Goal: Information Seeking & Learning: Learn about a topic

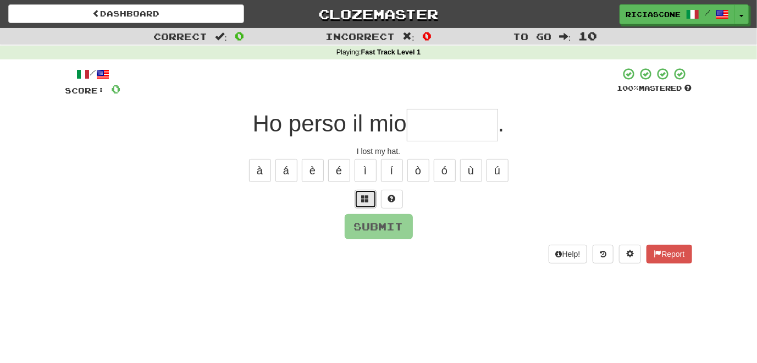
click at [364, 195] on span at bounding box center [366, 199] width 8 height 8
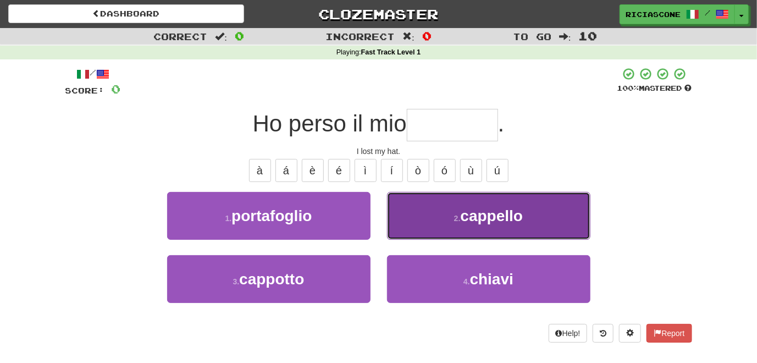
click at [423, 230] on button "2 . cappello" at bounding box center [488, 216] width 203 height 48
type input "********"
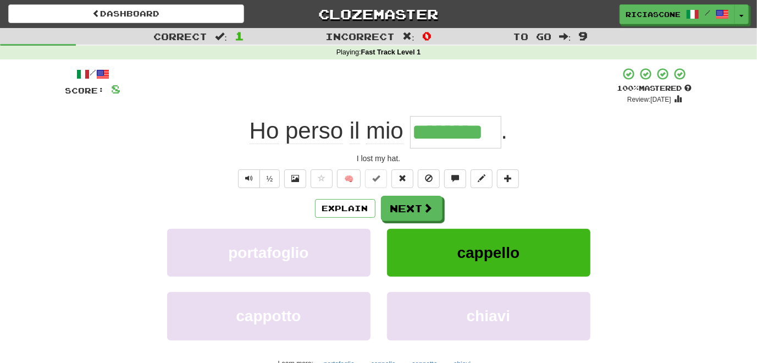
click at [167, 191] on div "/ Score: 8 + 8 100 % Mastered Review: 2026-02-11 Ho perso il mio ******** . I l…" at bounding box center [378, 231] width 627 height 329
click at [403, 208] on button "Next" at bounding box center [412, 208] width 62 height 25
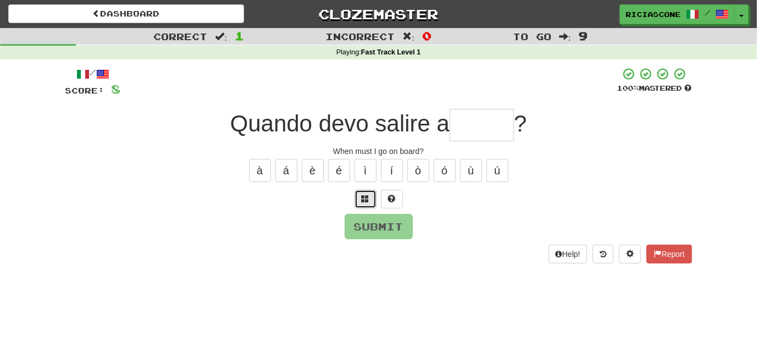
click at [374, 197] on button at bounding box center [366, 199] width 22 height 19
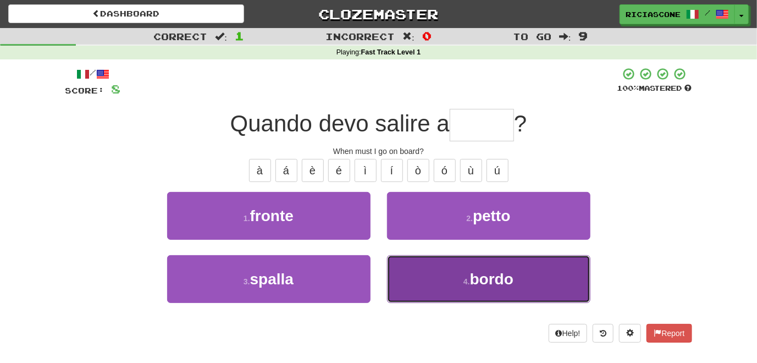
click at [422, 278] on button "4 . bordo" at bounding box center [488, 279] width 203 height 48
type input "*****"
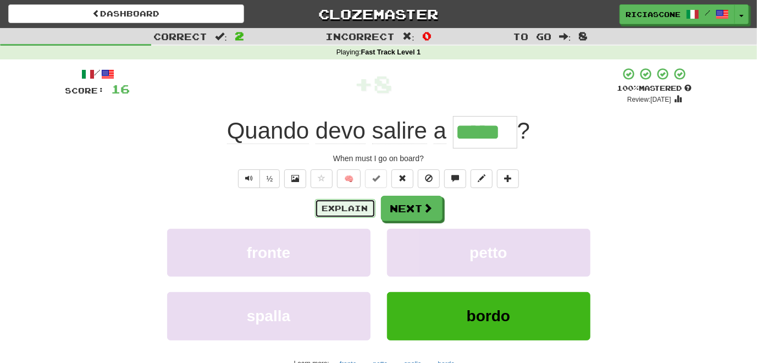
click at [354, 209] on button "Explain" at bounding box center [345, 208] width 60 height 19
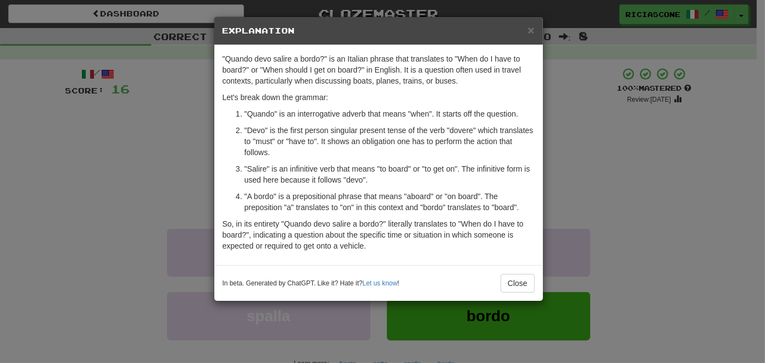
click at [123, 176] on div "× Explanation "Quando devo salire a bordo?" is an Italian phrase that translate…" at bounding box center [382, 181] width 765 height 363
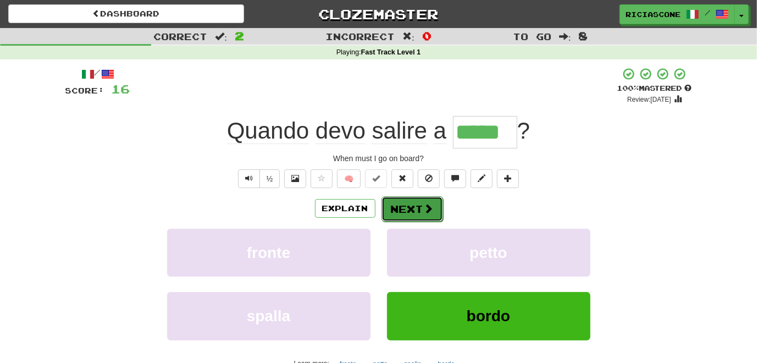
click at [404, 211] on button "Next" at bounding box center [412, 208] width 62 height 25
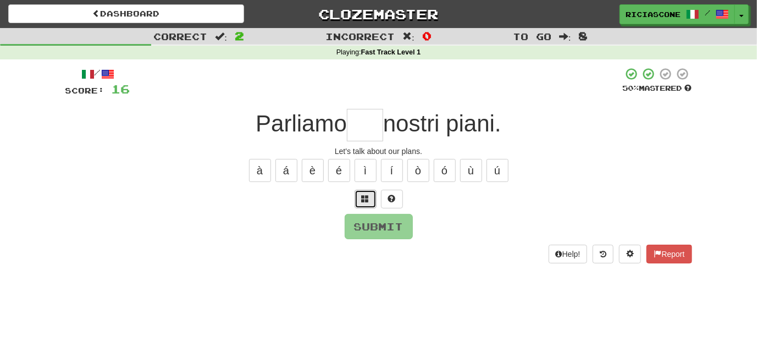
click at [369, 197] on span at bounding box center [366, 199] width 8 height 8
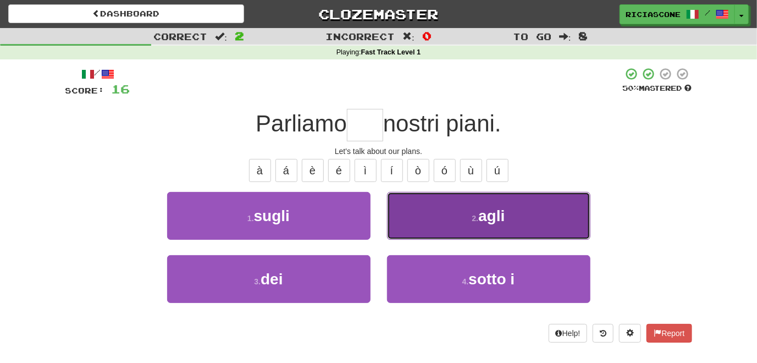
click at [418, 226] on button "2 . agli" at bounding box center [488, 216] width 203 height 48
type input "***"
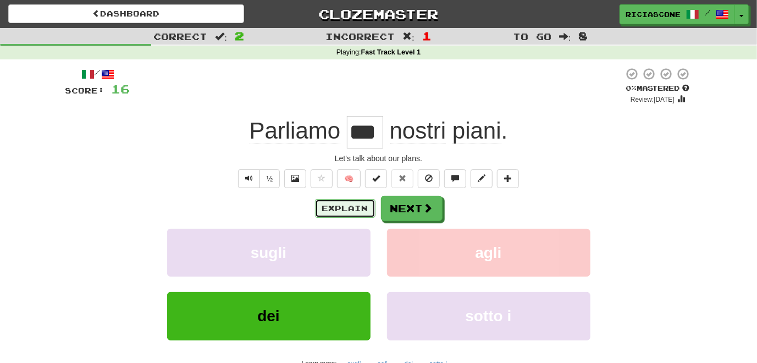
click at [339, 206] on button "Explain" at bounding box center [345, 208] width 60 height 19
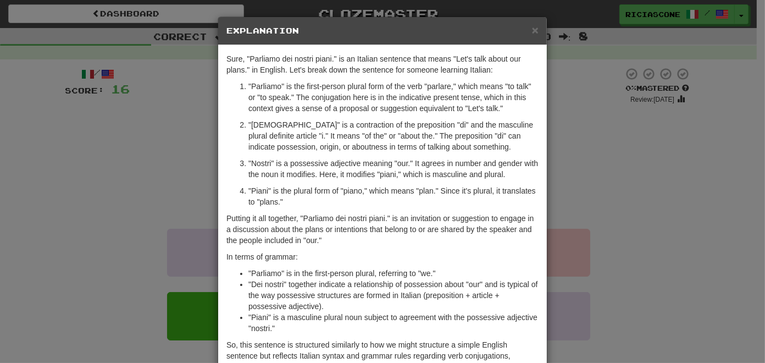
click at [95, 186] on div "× Explanation Sure, "Parliamo dei nostri piani." is an Italian sentence that me…" at bounding box center [382, 181] width 765 height 363
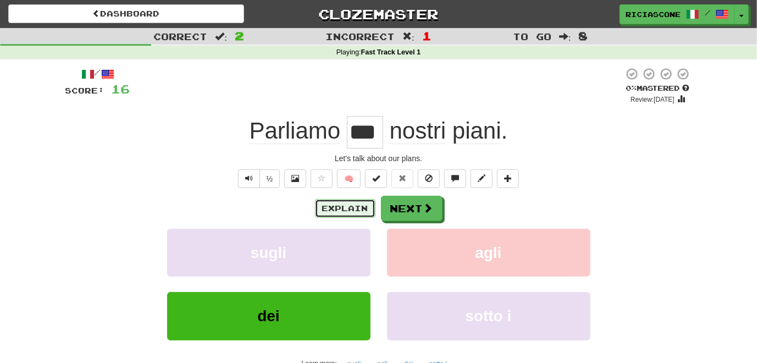
click at [336, 209] on button "Explain" at bounding box center [345, 208] width 60 height 19
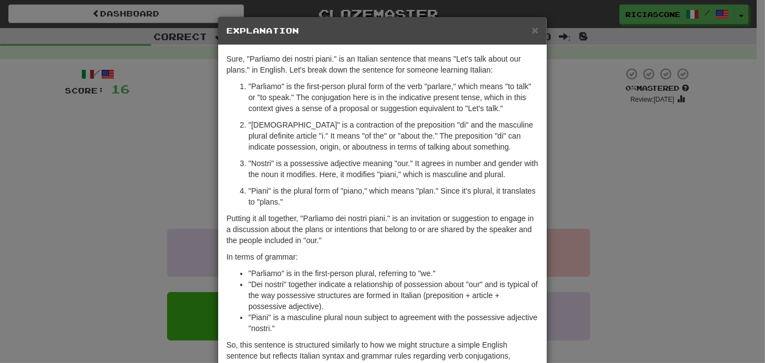
click at [102, 228] on div "× Explanation Sure, "Parliamo dei nostri piani." is an Italian sentence that me…" at bounding box center [382, 181] width 765 height 363
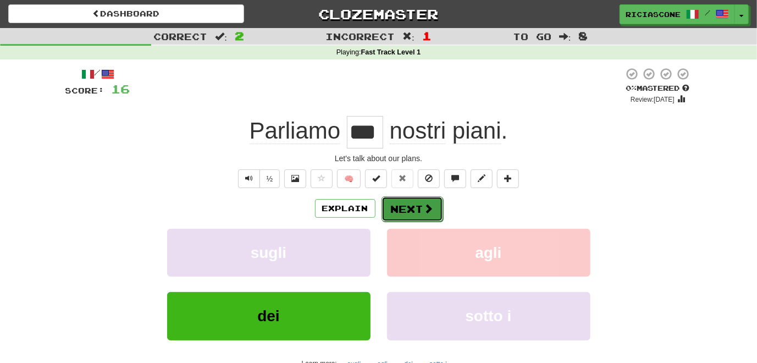
click at [409, 204] on button "Next" at bounding box center [412, 208] width 62 height 25
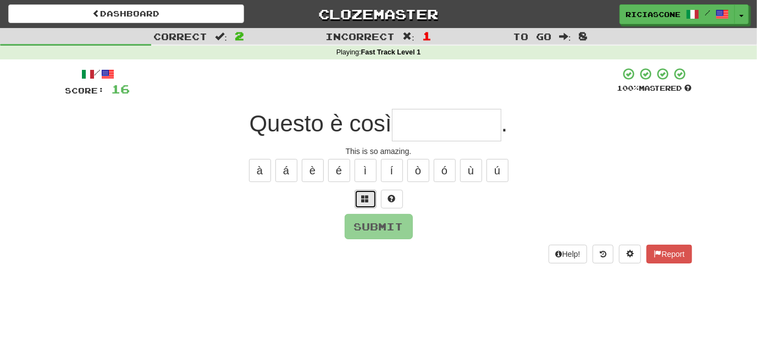
click at [370, 195] on button at bounding box center [366, 199] width 22 height 19
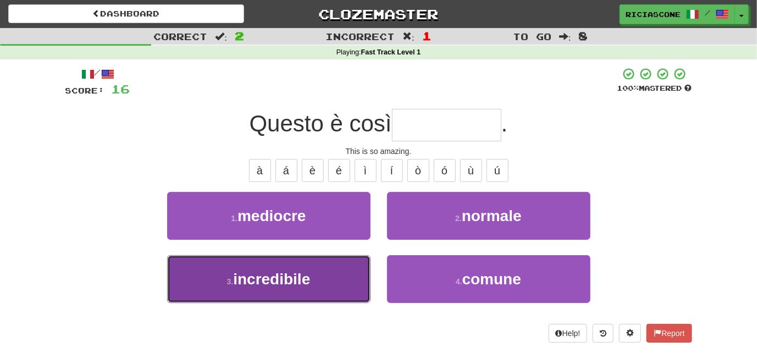
click at [326, 281] on button "3 . incredibile" at bounding box center [268, 279] width 203 height 48
type input "**********"
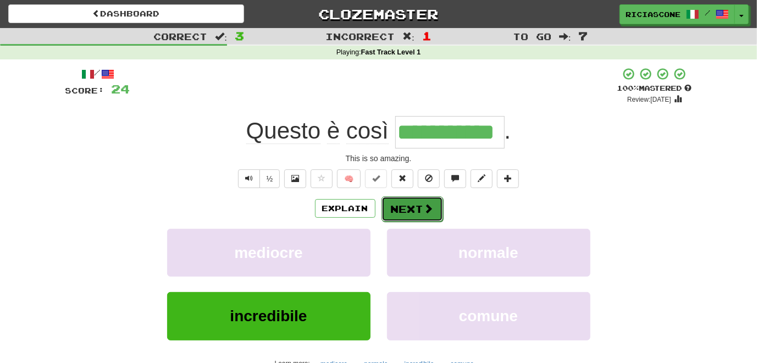
click at [408, 206] on button "Next" at bounding box center [412, 208] width 62 height 25
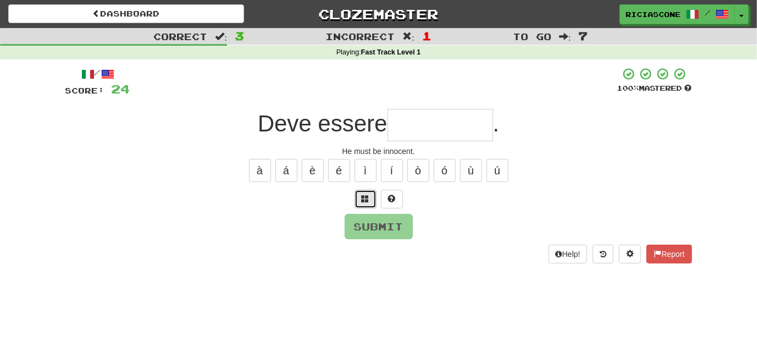
click at [363, 197] on span at bounding box center [366, 199] width 8 height 8
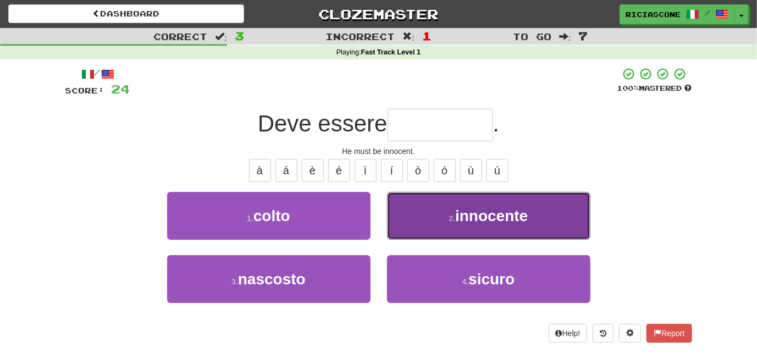
click at [405, 213] on button "2 . innocente" at bounding box center [488, 216] width 203 height 48
type input "*********"
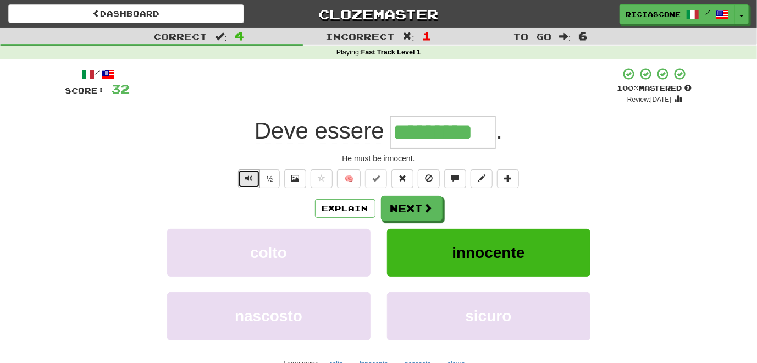
click at [242, 174] on button "Text-to-speech controls" at bounding box center [249, 178] width 22 height 19
click at [358, 214] on button "Explain" at bounding box center [345, 208] width 60 height 19
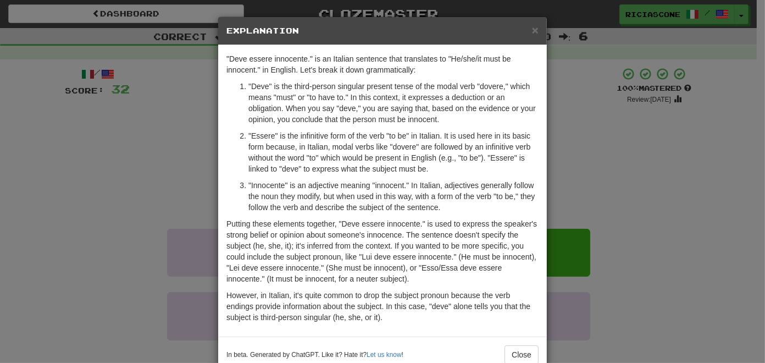
click at [141, 222] on div "× Explanation "Deve essere innocente." is an Italian sentence that translates t…" at bounding box center [382, 181] width 765 height 363
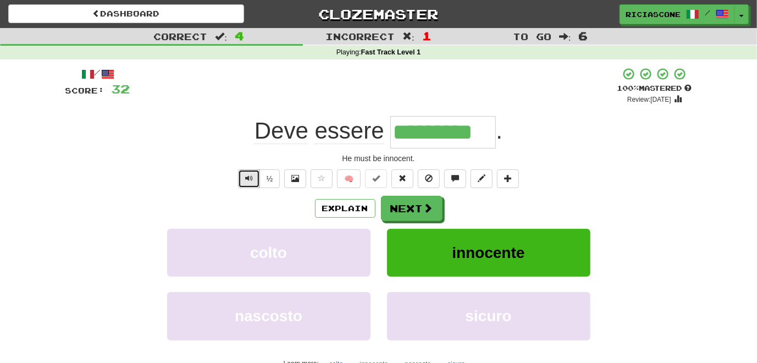
click at [245, 181] on span "Text-to-speech controls" at bounding box center [249, 178] width 8 height 8
click at [405, 212] on button "Next" at bounding box center [412, 208] width 62 height 25
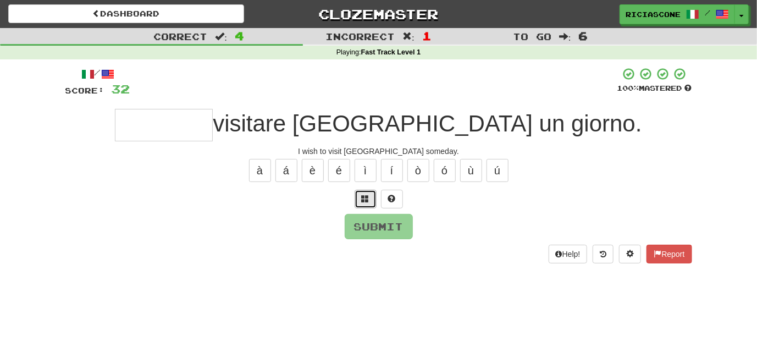
click at [370, 197] on button at bounding box center [366, 199] width 22 height 19
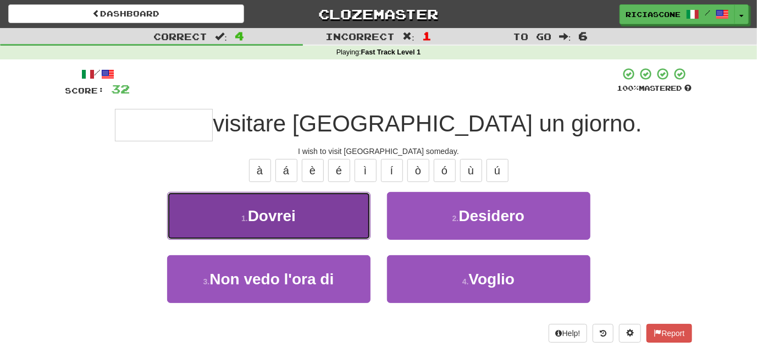
click at [353, 229] on button "1 . Dovrei" at bounding box center [268, 216] width 203 height 48
type input "********"
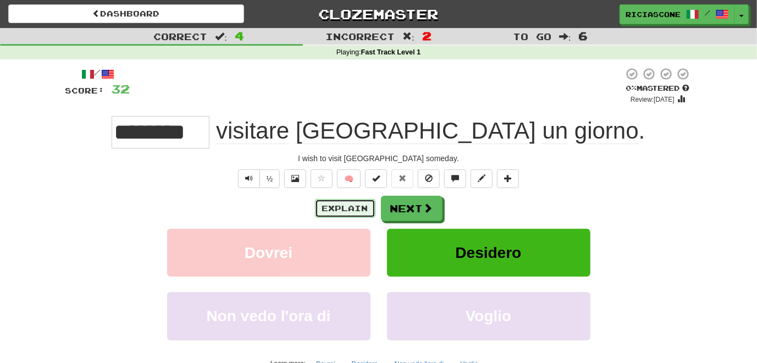
click at [350, 208] on button "Explain" at bounding box center [345, 208] width 60 height 19
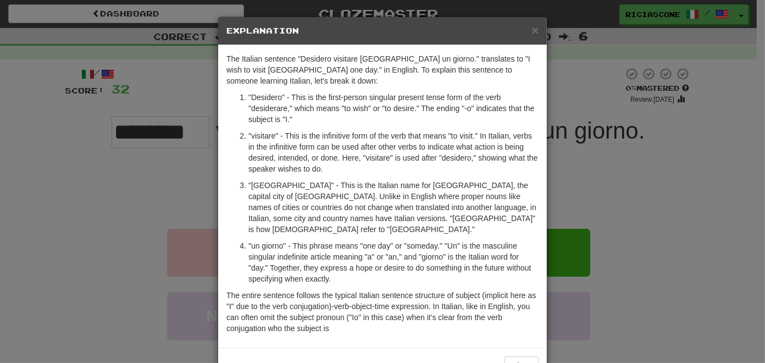
click at [100, 197] on div "× Explanation The Italian sentence "Desidero visitare Parigi un giorno." transl…" at bounding box center [382, 181] width 765 height 363
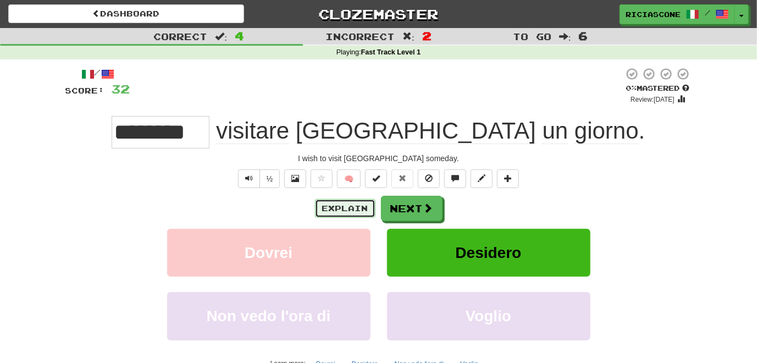
click at [325, 204] on button "Explain" at bounding box center [345, 208] width 60 height 19
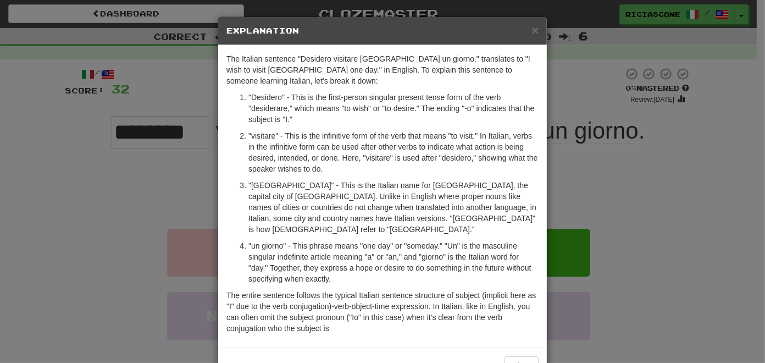
click at [122, 182] on div "× Explanation The Italian sentence "Desidero visitare Parigi un giorno." transl…" at bounding box center [382, 181] width 765 height 363
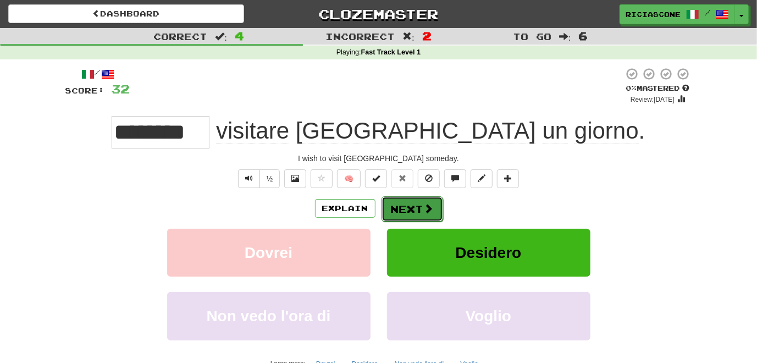
click at [402, 203] on button "Next" at bounding box center [412, 208] width 62 height 25
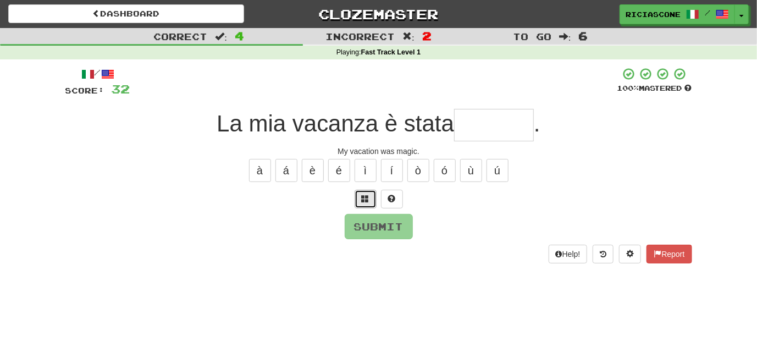
click at [365, 198] on span at bounding box center [366, 199] width 8 height 8
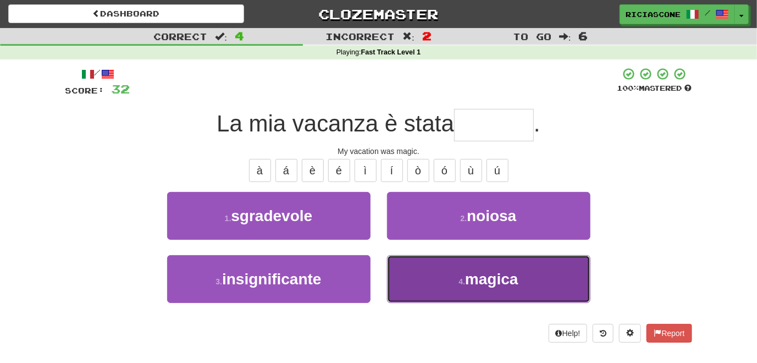
click at [407, 269] on button "4 . magica" at bounding box center [488, 279] width 203 height 48
type input "******"
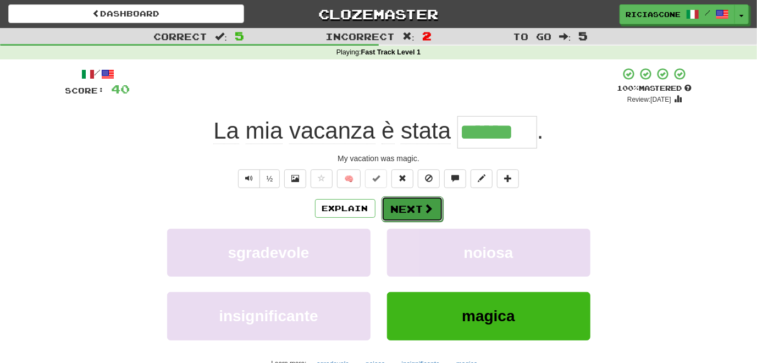
click at [399, 209] on button "Next" at bounding box center [412, 208] width 62 height 25
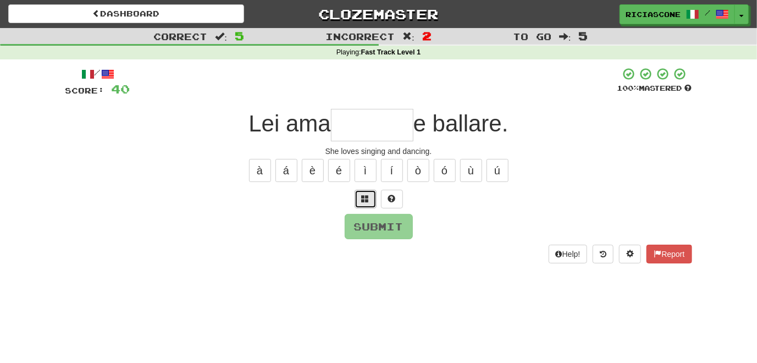
click at [363, 198] on span at bounding box center [366, 199] width 8 height 8
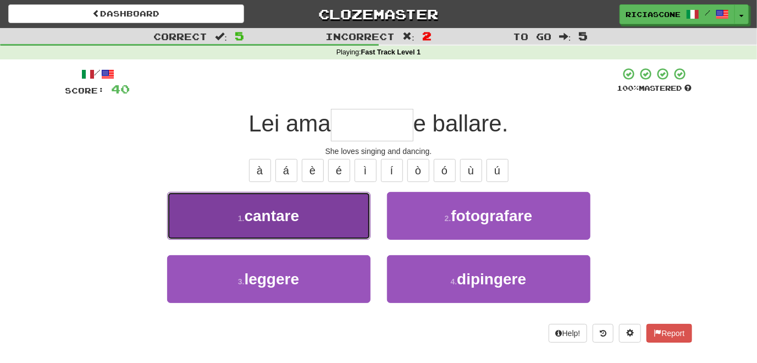
click at [345, 216] on button "1 . cantare" at bounding box center [268, 216] width 203 height 48
type input "*******"
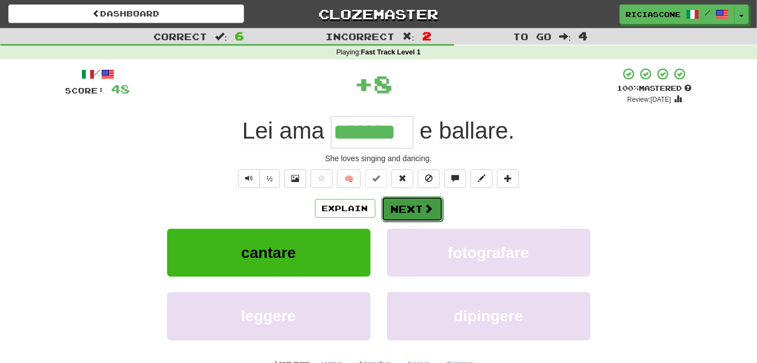
click at [400, 203] on button "Next" at bounding box center [412, 208] width 62 height 25
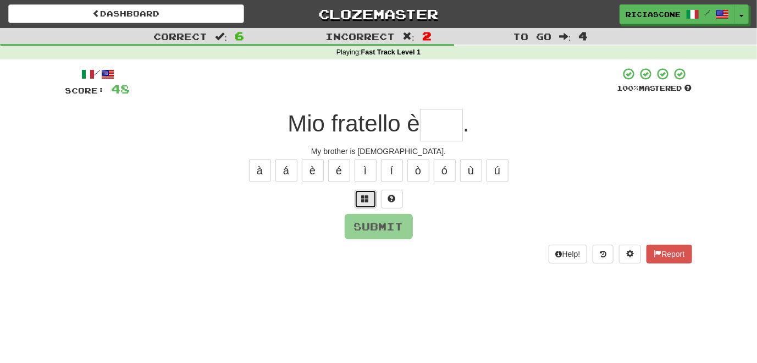
click at [364, 204] on button at bounding box center [366, 199] width 22 height 19
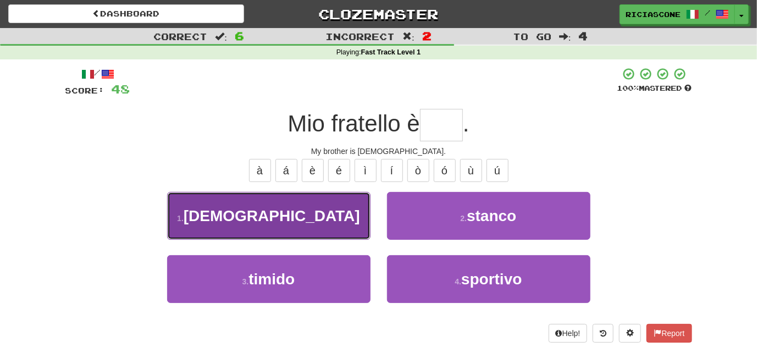
click at [361, 209] on button "1 . gay" at bounding box center [268, 216] width 203 height 48
type input "***"
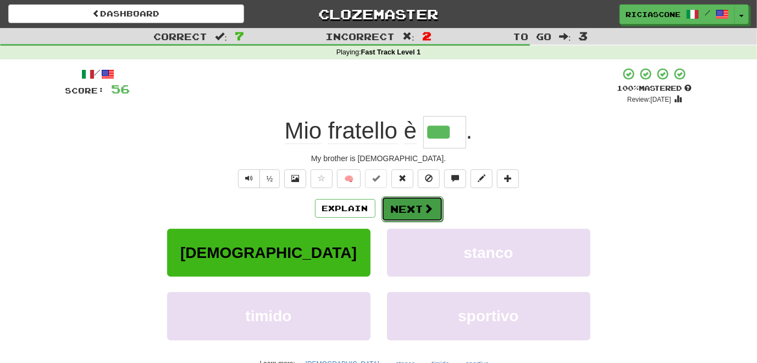
click at [396, 207] on button "Next" at bounding box center [412, 208] width 62 height 25
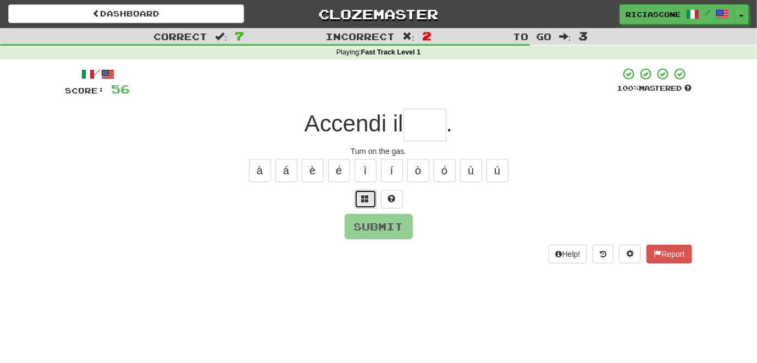
click at [367, 197] on span at bounding box center [366, 199] width 8 height 8
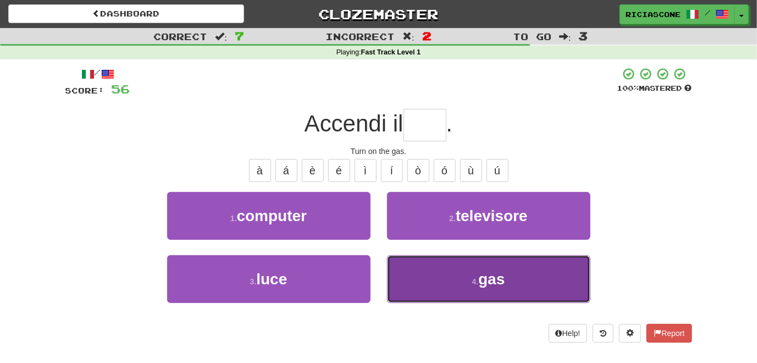
click at [426, 264] on button "4 . gas" at bounding box center [488, 279] width 203 height 48
type input "***"
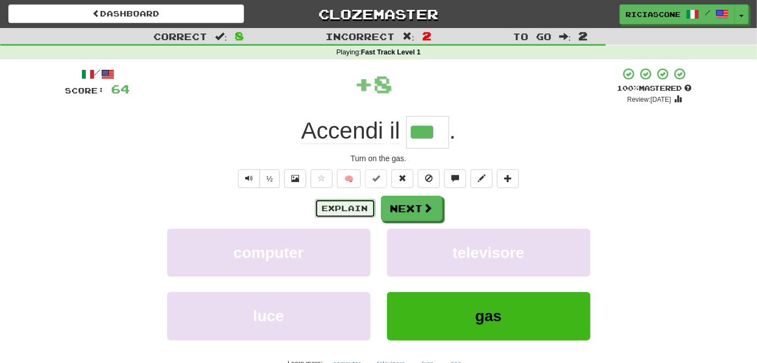
click at [359, 208] on button "Explain" at bounding box center [345, 208] width 60 height 19
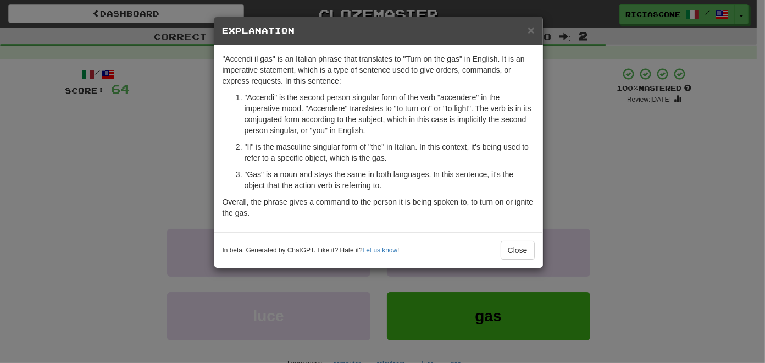
click at [139, 171] on div "× Explanation "Accendi il gas" is an Italian phrase that translates to "Turn on…" at bounding box center [382, 181] width 765 height 363
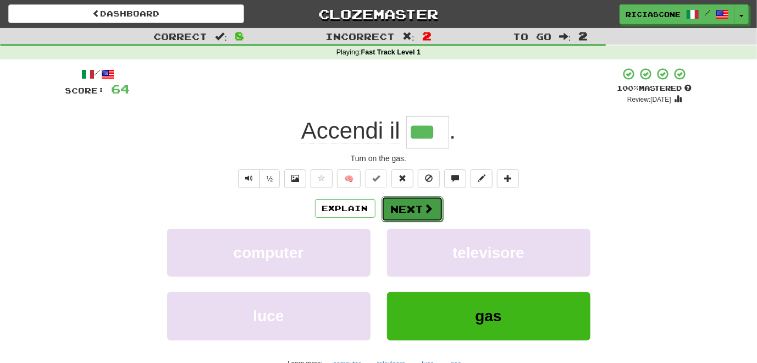
click at [402, 208] on button "Next" at bounding box center [412, 208] width 62 height 25
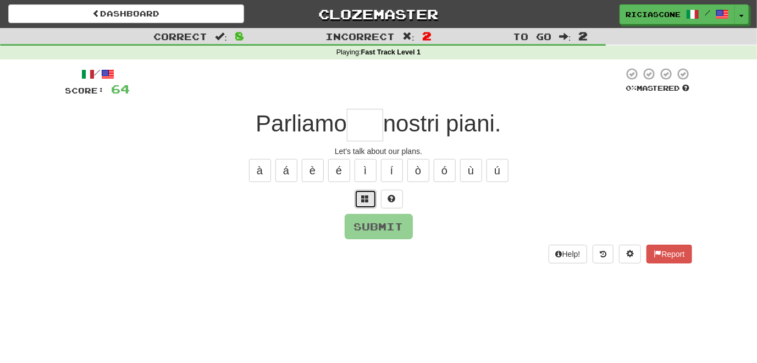
click at [367, 200] on span at bounding box center [366, 199] width 8 height 8
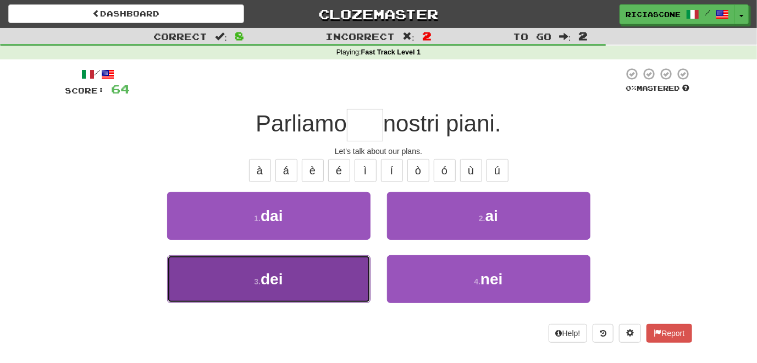
click at [321, 264] on button "3 . dei" at bounding box center [268, 279] width 203 height 48
type input "***"
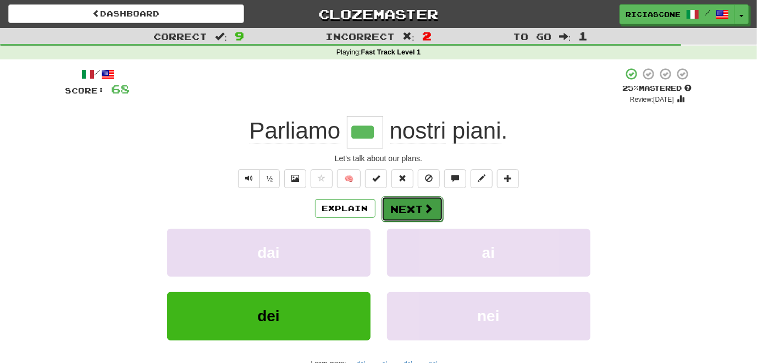
click at [409, 209] on button "Next" at bounding box center [412, 208] width 62 height 25
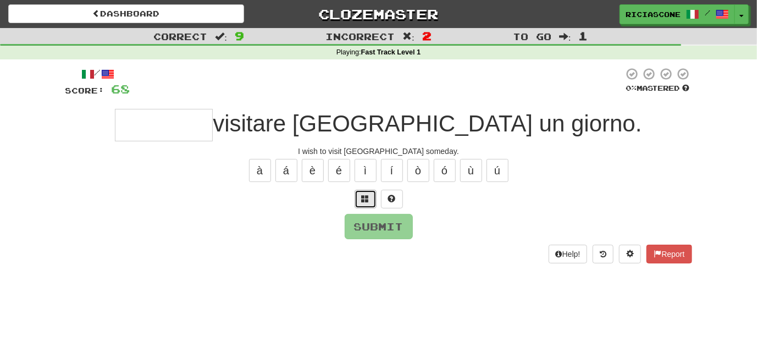
click at [366, 198] on span at bounding box center [366, 199] width 8 height 8
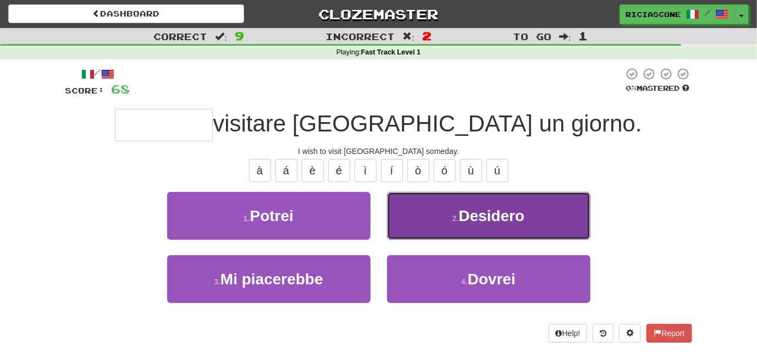
click at [435, 208] on button "2 . Desidero" at bounding box center [488, 216] width 203 height 48
type input "********"
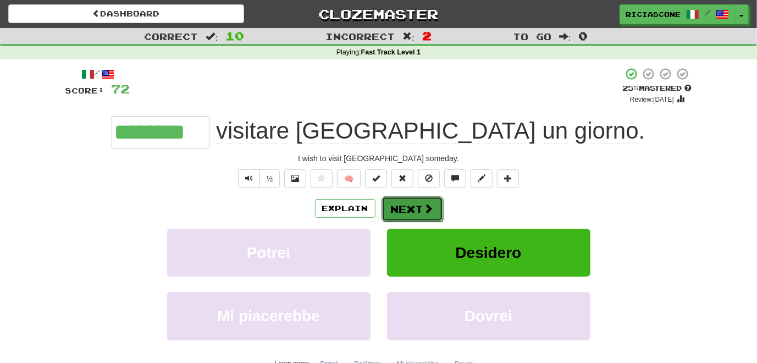
click at [407, 210] on button "Next" at bounding box center [412, 208] width 62 height 25
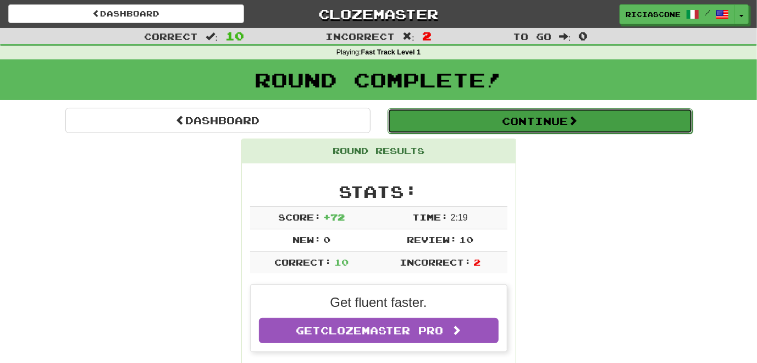
click at [523, 128] on button "Continue" at bounding box center [539, 120] width 305 height 25
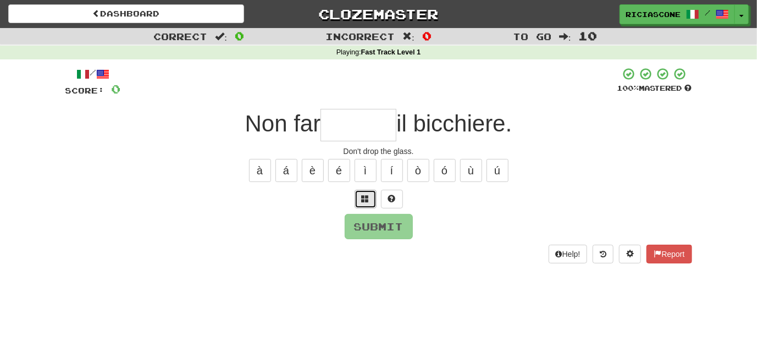
click at [366, 198] on span at bounding box center [366, 199] width 8 height 8
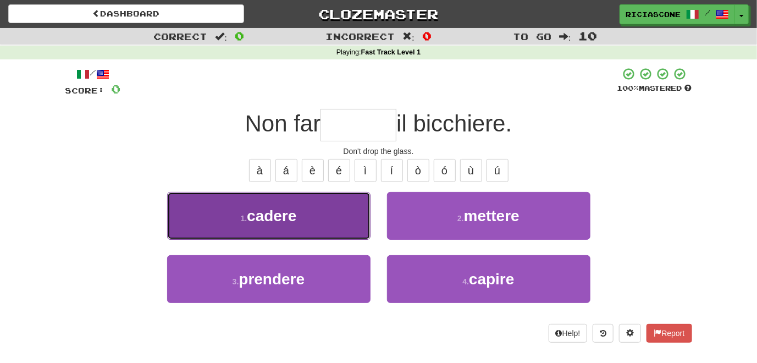
click at [340, 218] on button "1 . cadere" at bounding box center [268, 216] width 203 height 48
type input "******"
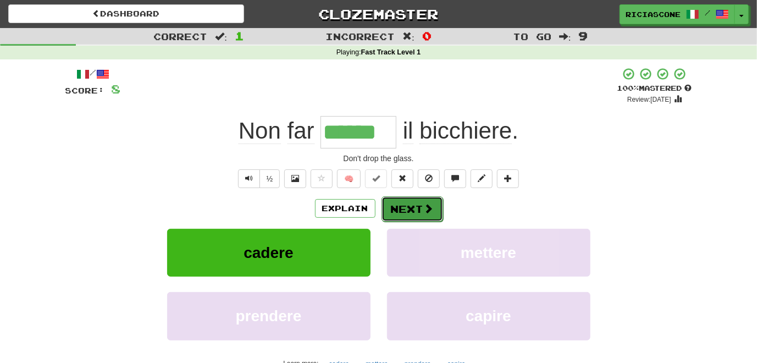
click at [398, 208] on button "Next" at bounding box center [412, 208] width 62 height 25
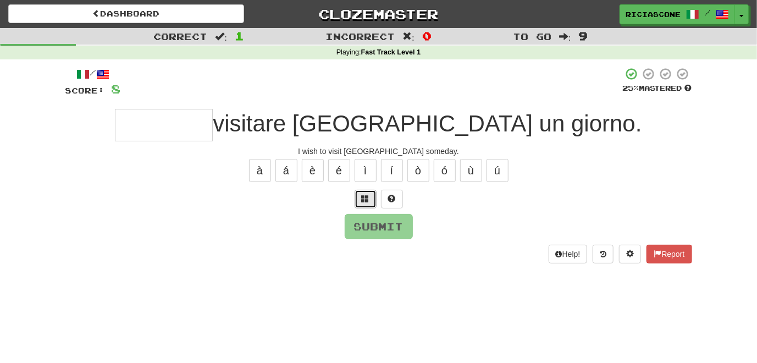
click at [370, 202] on button at bounding box center [366, 199] width 22 height 19
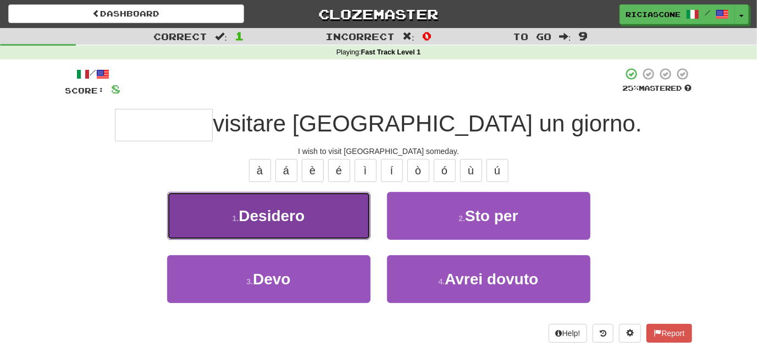
click at [334, 227] on button "1 . Desidero" at bounding box center [268, 216] width 203 height 48
type input "********"
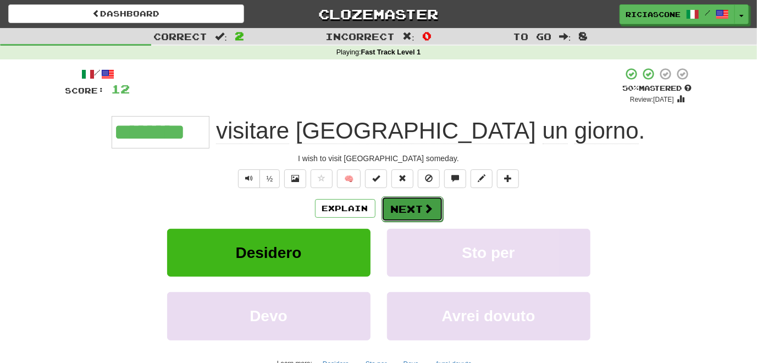
click at [414, 212] on button "Next" at bounding box center [412, 208] width 62 height 25
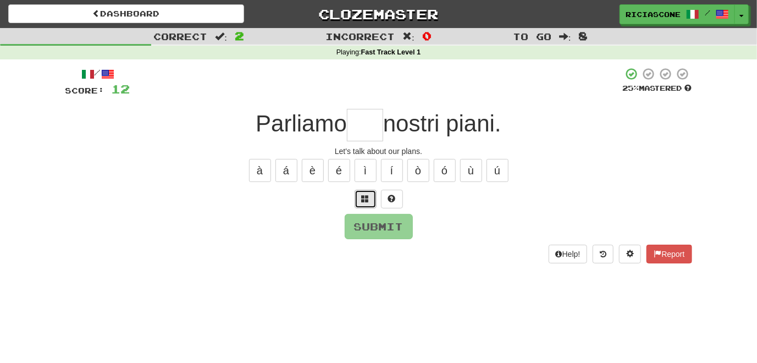
click at [367, 201] on span at bounding box center [366, 199] width 8 height 8
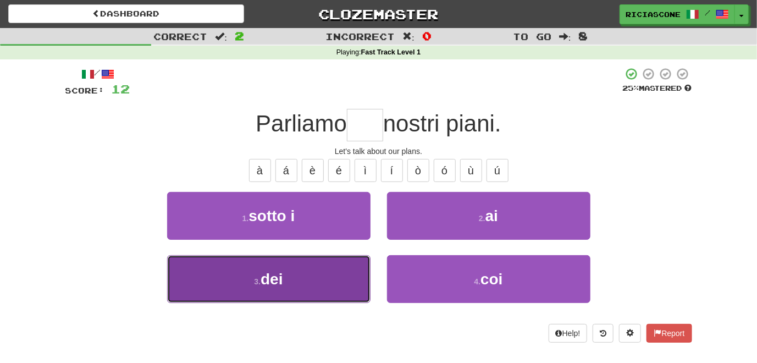
click at [315, 259] on button "3 . dei" at bounding box center [268, 279] width 203 height 48
type input "***"
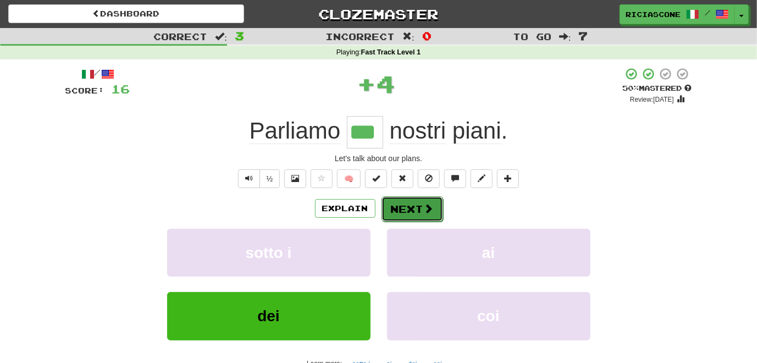
click at [407, 214] on button "Next" at bounding box center [412, 208] width 62 height 25
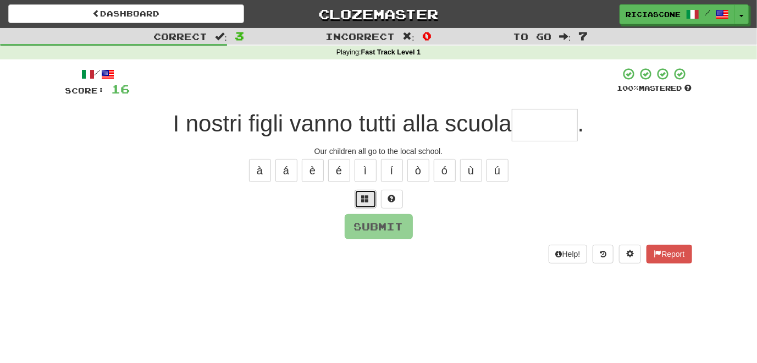
click at [372, 201] on button at bounding box center [366, 199] width 22 height 19
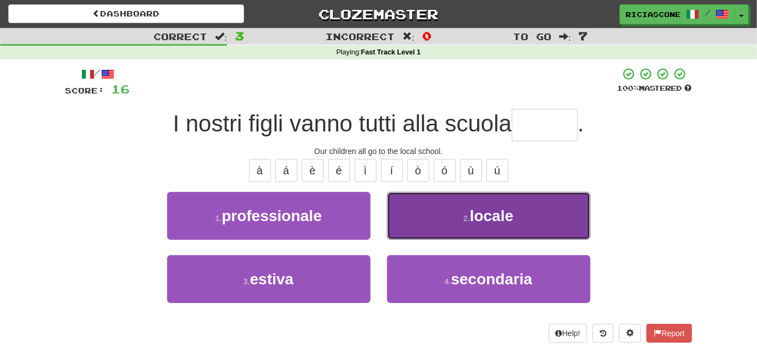
click at [418, 229] on button "2 . locale" at bounding box center [488, 216] width 203 height 48
type input "******"
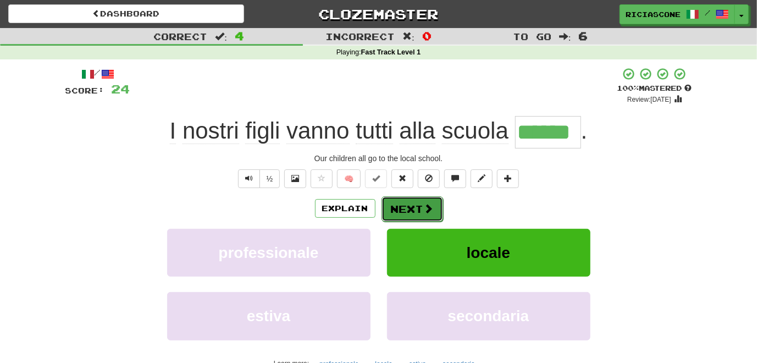
click at [408, 211] on button "Next" at bounding box center [412, 208] width 62 height 25
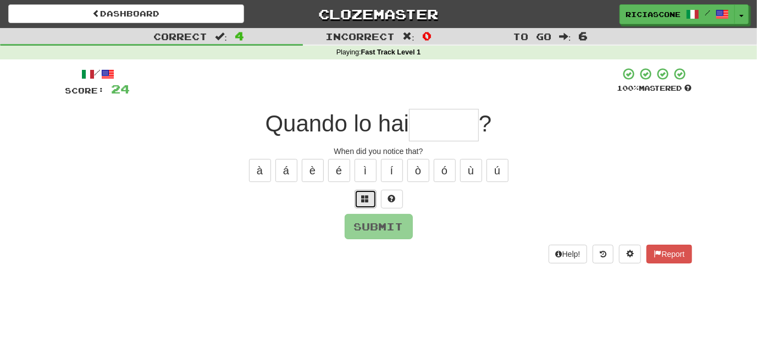
click at [361, 203] on button at bounding box center [366, 199] width 22 height 19
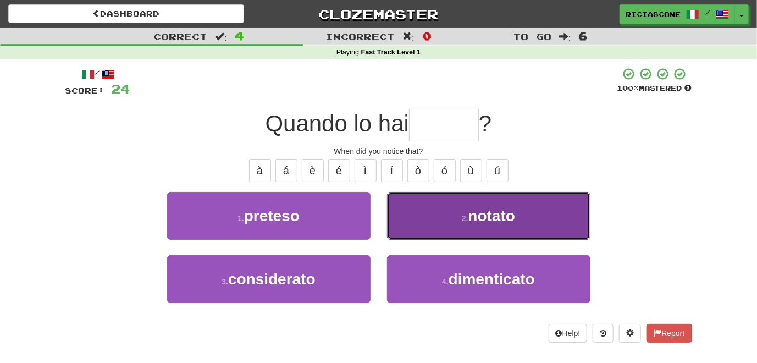
click at [428, 219] on button "2 . notato" at bounding box center [488, 216] width 203 height 48
type input "******"
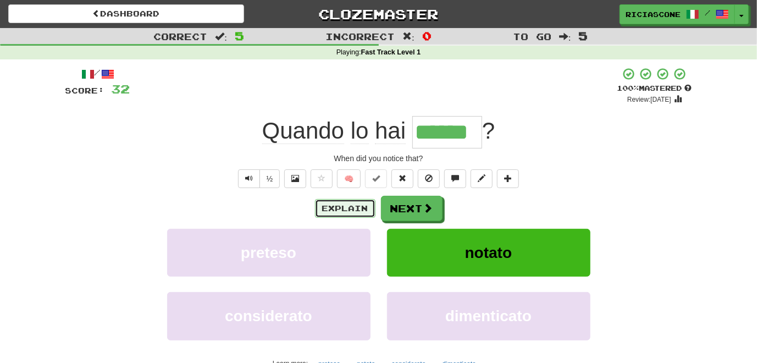
click at [364, 215] on button "Explain" at bounding box center [345, 208] width 60 height 19
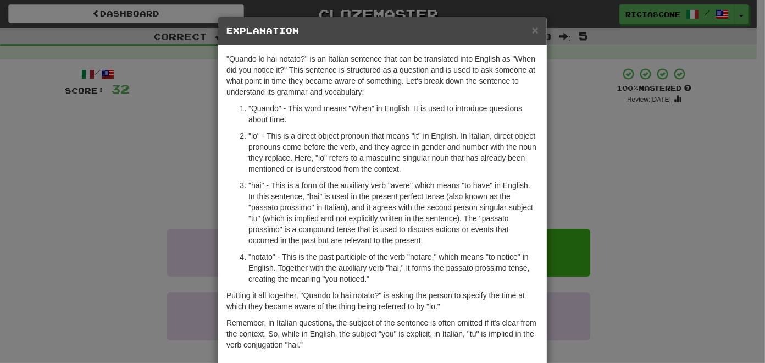
click at [119, 184] on div "× Explanation "Quando lo hai notato?" is an Italian sentence that can be transl…" at bounding box center [382, 181] width 765 height 363
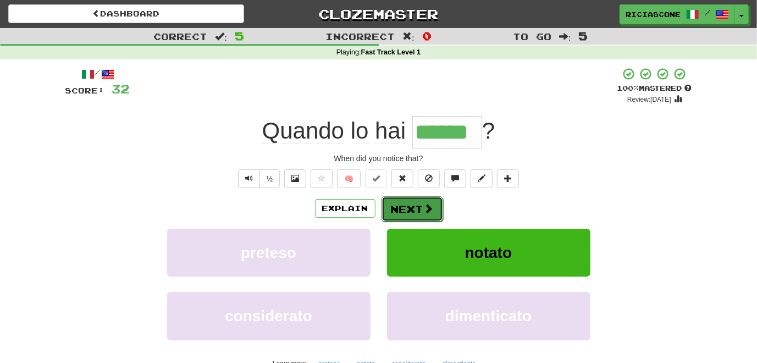
click at [396, 214] on button "Next" at bounding box center [412, 208] width 62 height 25
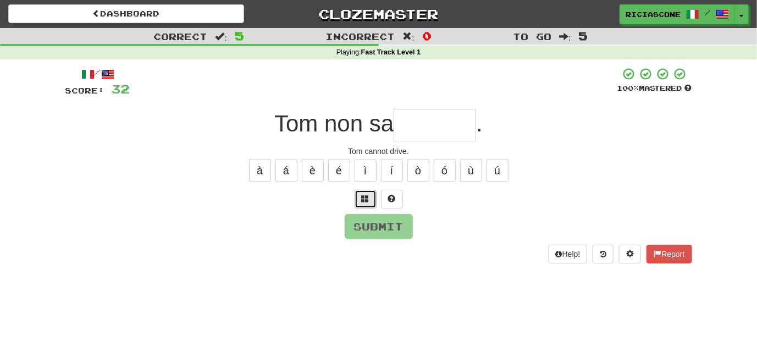
click at [365, 201] on span at bounding box center [366, 199] width 8 height 8
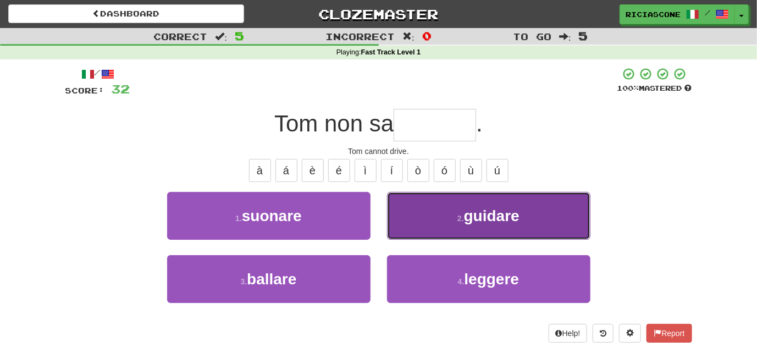
click at [397, 216] on button "2 . guidare" at bounding box center [488, 216] width 203 height 48
type input "*******"
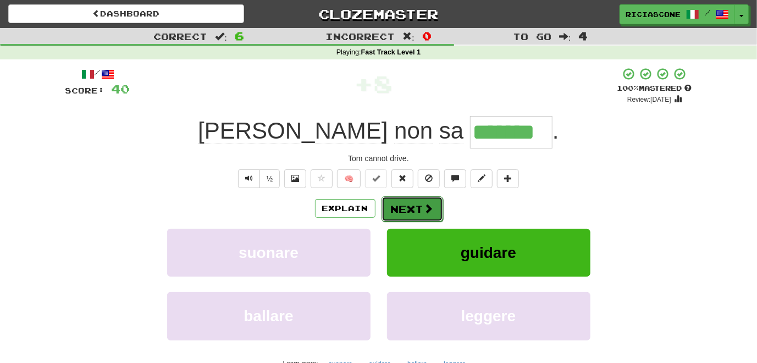
click at [405, 208] on button "Next" at bounding box center [412, 208] width 62 height 25
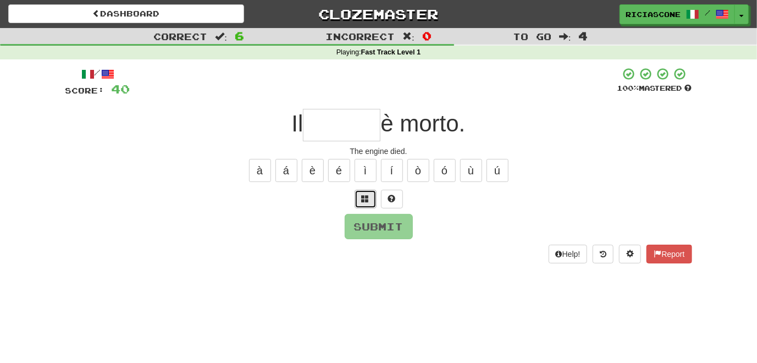
click at [363, 200] on span at bounding box center [366, 199] width 8 height 8
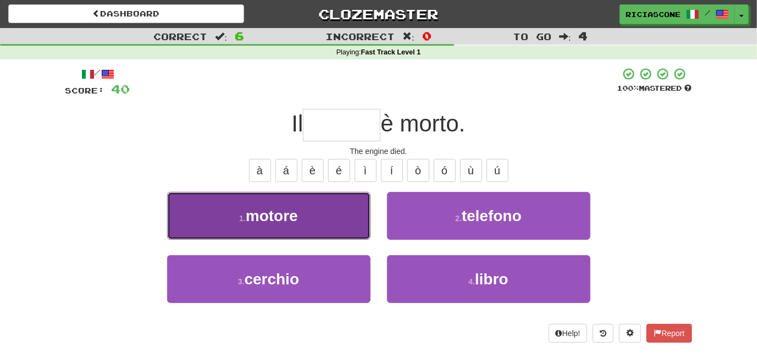
click at [338, 230] on button "1 . motore" at bounding box center [268, 216] width 203 height 48
type input "******"
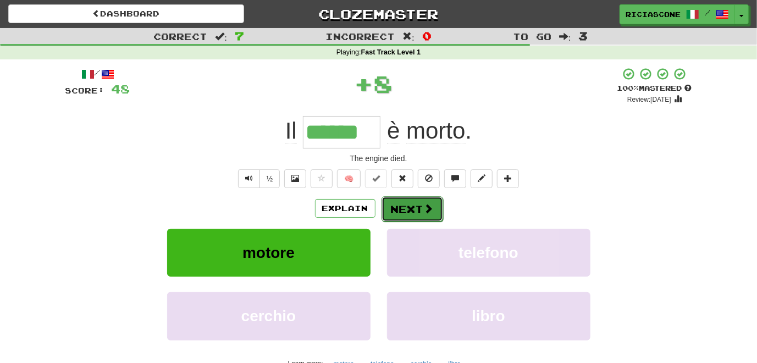
click at [418, 211] on button "Next" at bounding box center [412, 208] width 62 height 25
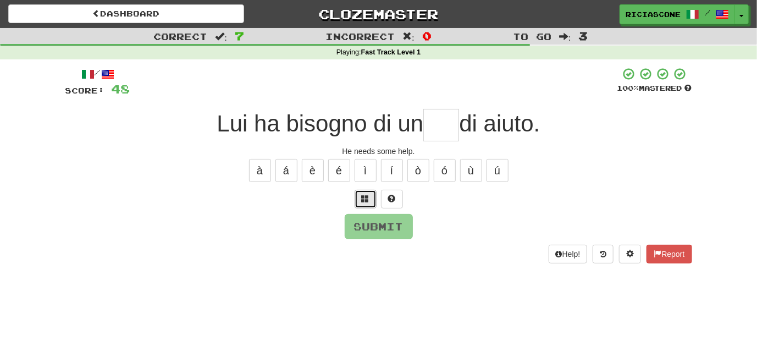
click at [367, 206] on button at bounding box center [366, 199] width 22 height 19
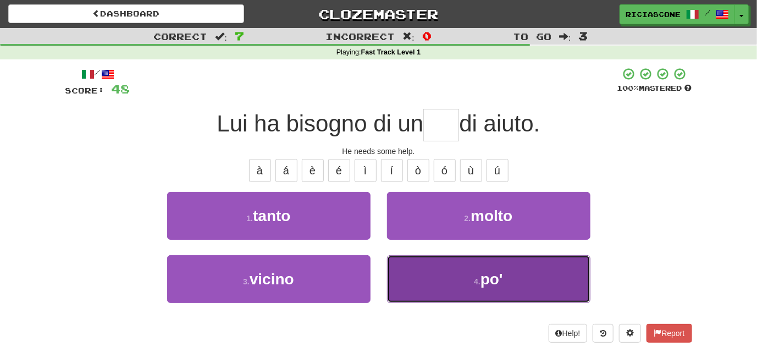
click at [397, 277] on button "4 . po'" at bounding box center [488, 279] width 203 height 48
type input "***"
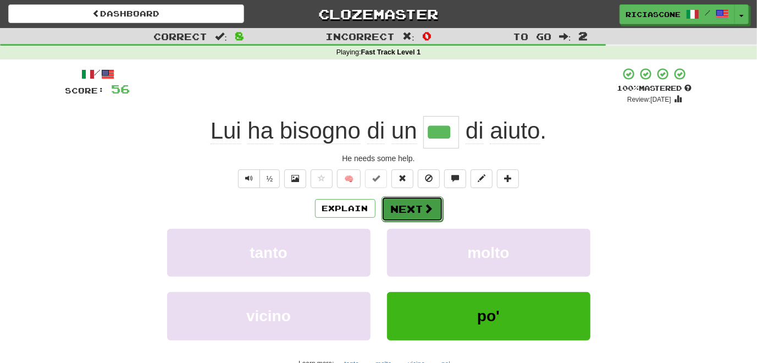
click at [391, 211] on button "Next" at bounding box center [412, 208] width 62 height 25
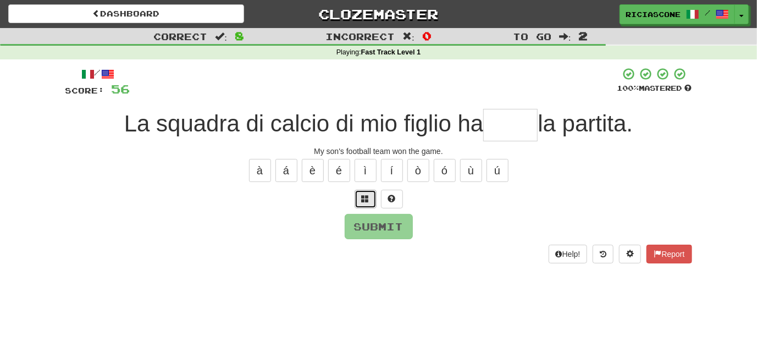
click at [364, 200] on span at bounding box center [366, 199] width 8 height 8
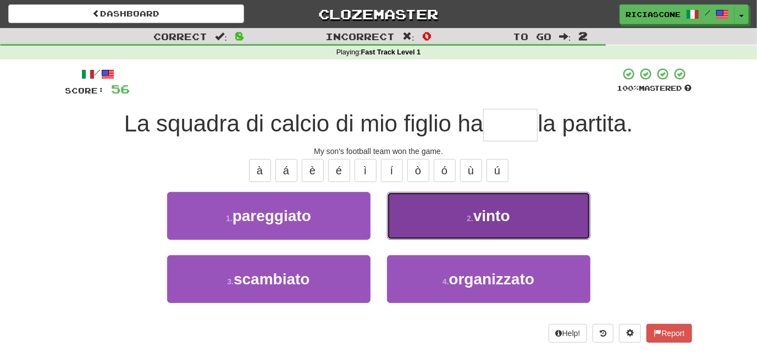
click at [421, 235] on button "2 . vinto" at bounding box center [488, 216] width 203 height 48
type input "*****"
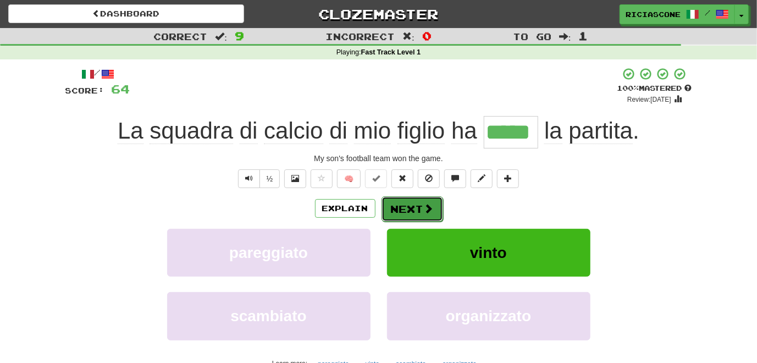
click at [408, 219] on button "Next" at bounding box center [412, 208] width 62 height 25
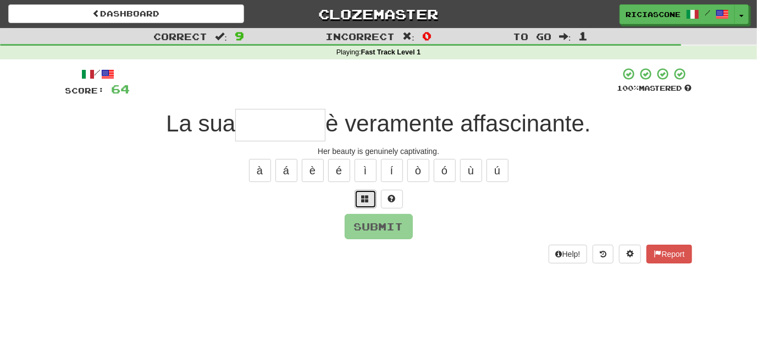
click at [363, 204] on button at bounding box center [366, 199] width 22 height 19
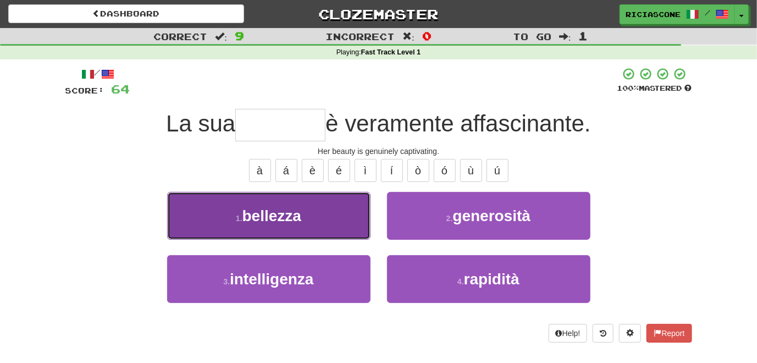
click at [342, 217] on button "1 . bellezza" at bounding box center [268, 216] width 203 height 48
type input "********"
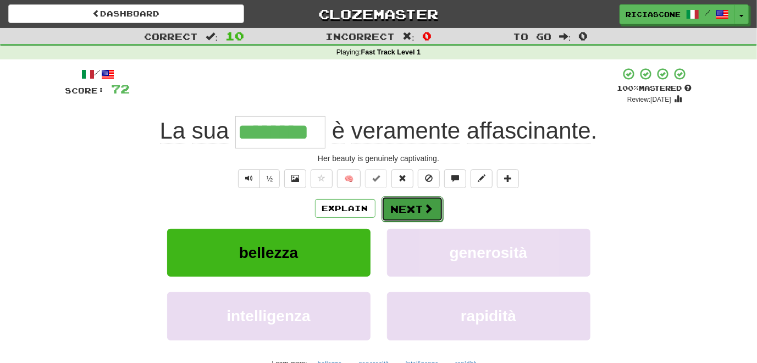
click at [409, 214] on button "Next" at bounding box center [412, 208] width 62 height 25
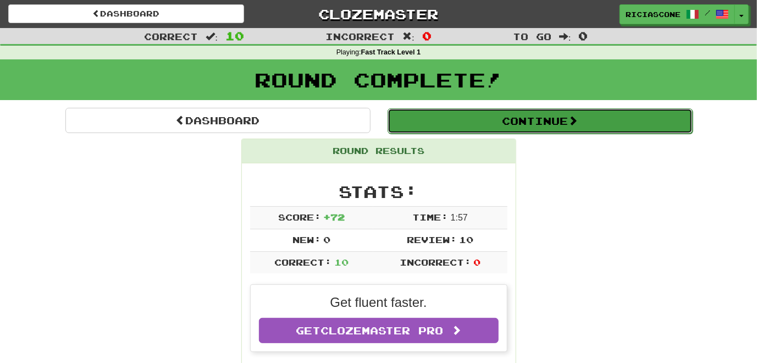
click at [440, 122] on button "Continue" at bounding box center [539, 120] width 305 height 25
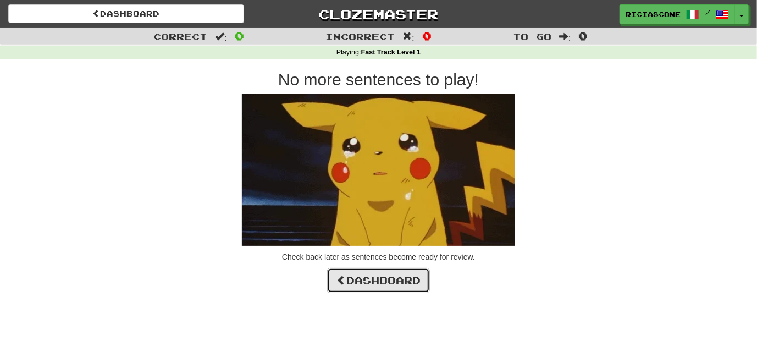
click at [378, 273] on link "Dashboard" at bounding box center [378, 280] width 103 height 25
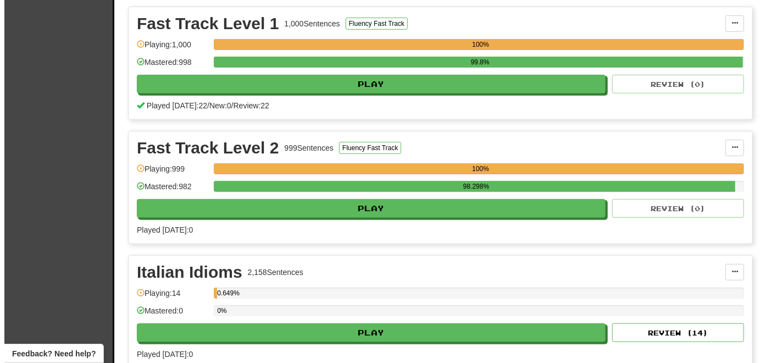
scroll to position [275, 0]
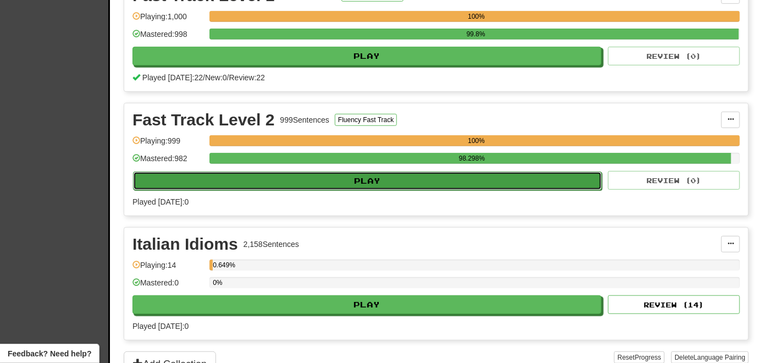
click at [246, 176] on button "Play" at bounding box center [367, 180] width 469 height 19
select select "**"
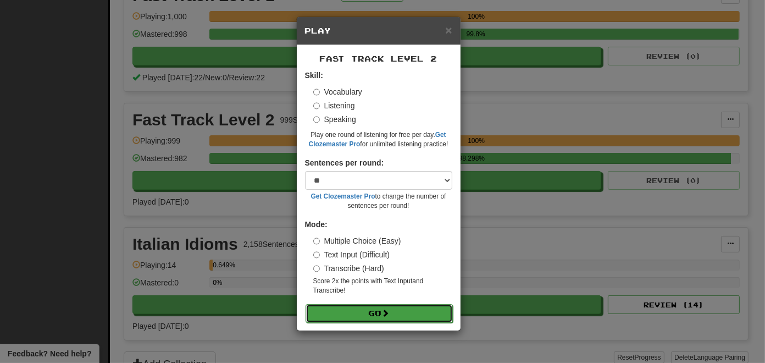
click at [346, 311] on button "Go" at bounding box center [379, 313] width 147 height 19
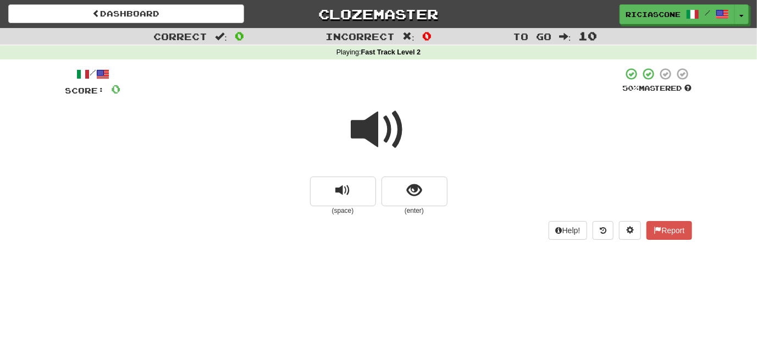
click at [362, 138] on span at bounding box center [378, 129] width 55 height 55
click at [411, 200] on button "show sentence" at bounding box center [414, 191] width 66 height 30
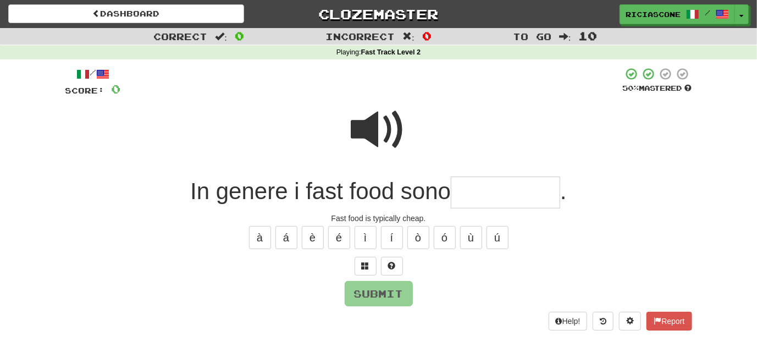
click at [390, 128] on span at bounding box center [378, 129] width 55 height 55
click at [359, 269] on button at bounding box center [366, 266] width 22 height 19
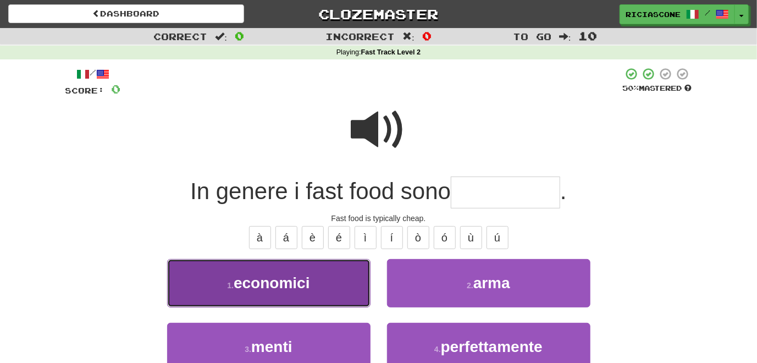
click at [330, 294] on button "1 . economici" at bounding box center [268, 283] width 203 height 48
type input "*********"
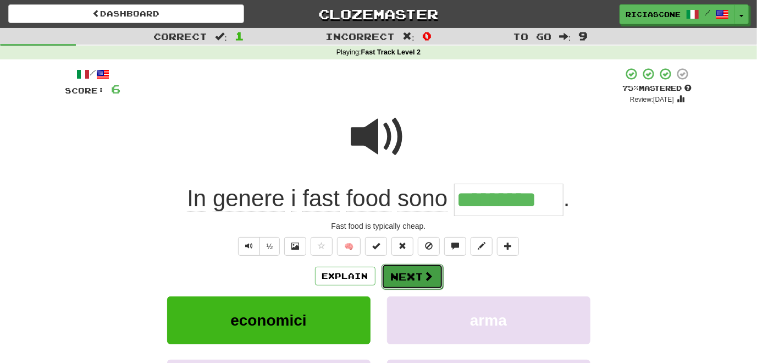
click at [407, 267] on button "Next" at bounding box center [412, 276] width 62 height 25
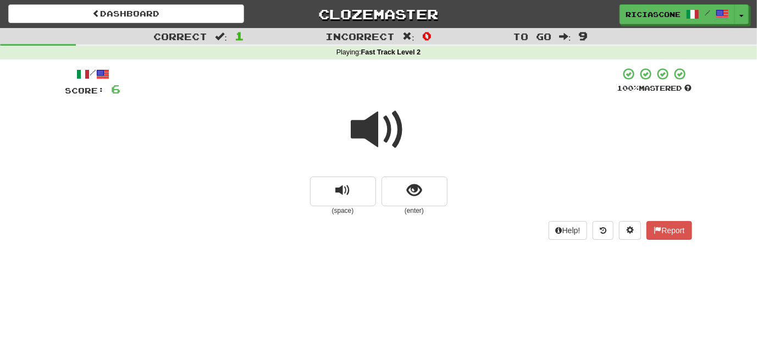
click at [368, 136] on span at bounding box center [378, 129] width 55 height 55
click at [370, 138] on span at bounding box center [378, 129] width 55 height 55
click at [388, 124] on span at bounding box center [378, 129] width 55 height 55
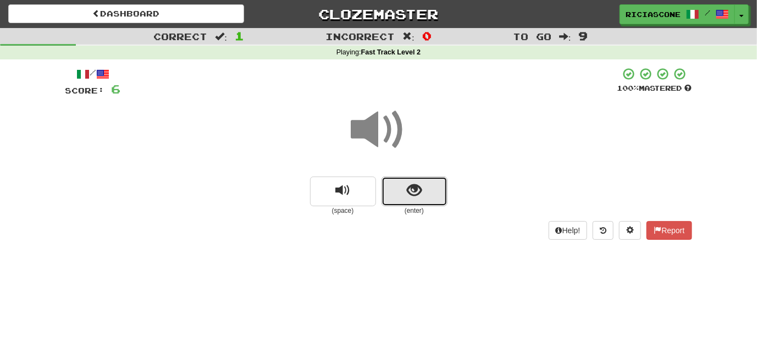
click at [418, 192] on span "show sentence" at bounding box center [414, 190] width 15 height 15
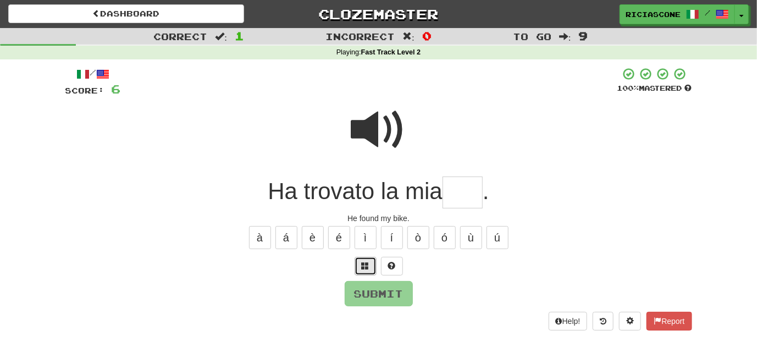
click at [364, 274] on button at bounding box center [366, 266] width 22 height 19
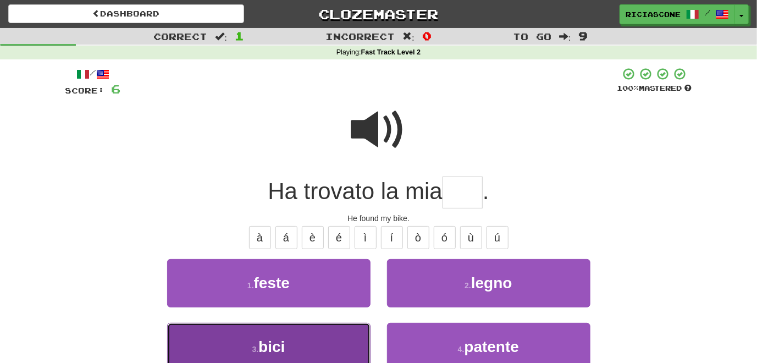
click at [320, 342] on button "3 . bici" at bounding box center [268, 347] width 203 height 48
type input "****"
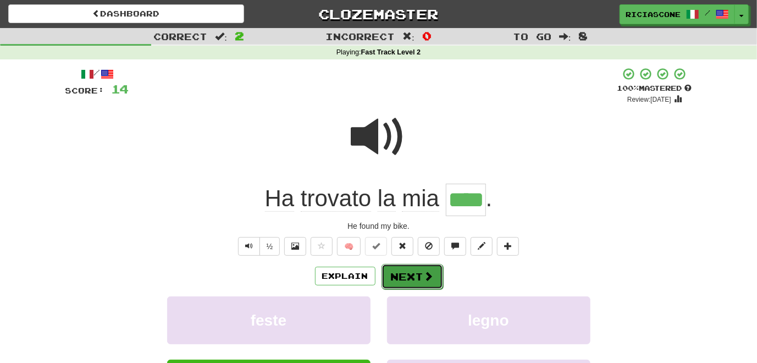
click at [414, 279] on button "Next" at bounding box center [412, 276] width 62 height 25
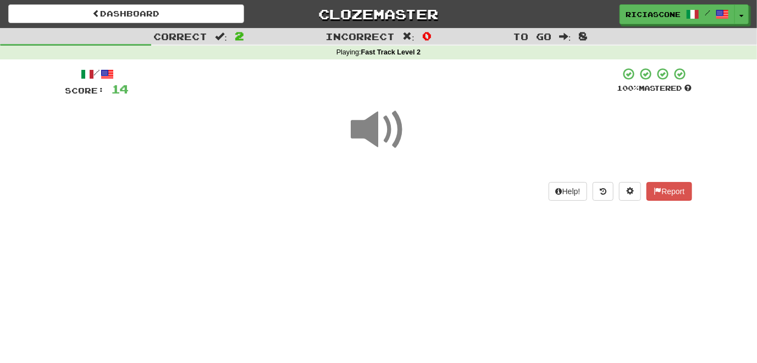
click at [373, 129] on span at bounding box center [378, 129] width 55 height 55
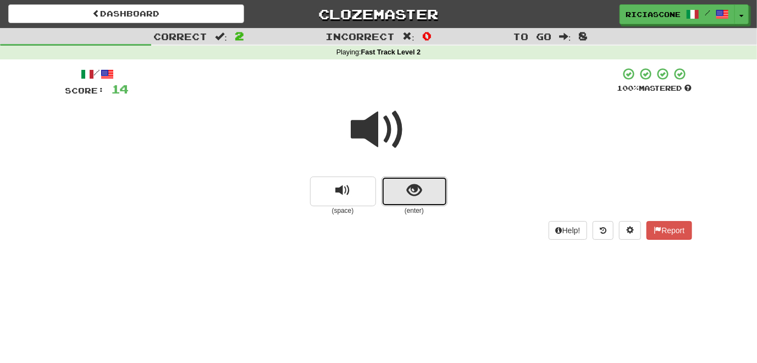
click at [416, 192] on span "show sentence" at bounding box center [414, 190] width 15 height 15
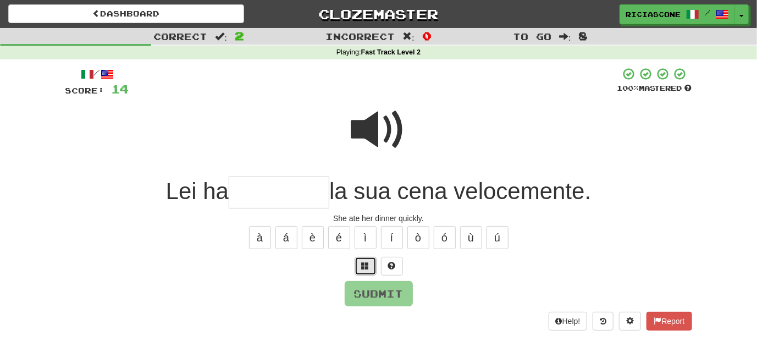
click at [359, 266] on button at bounding box center [366, 266] width 22 height 19
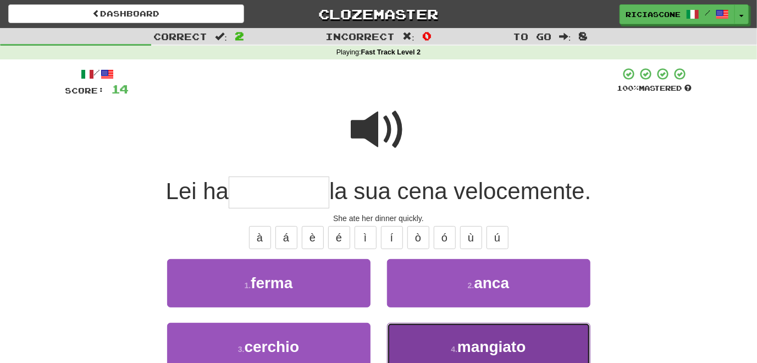
click at [406, 339] on button "4 . mangiato" at bounding box center [488, 347] width 203 height 48
type input "********"
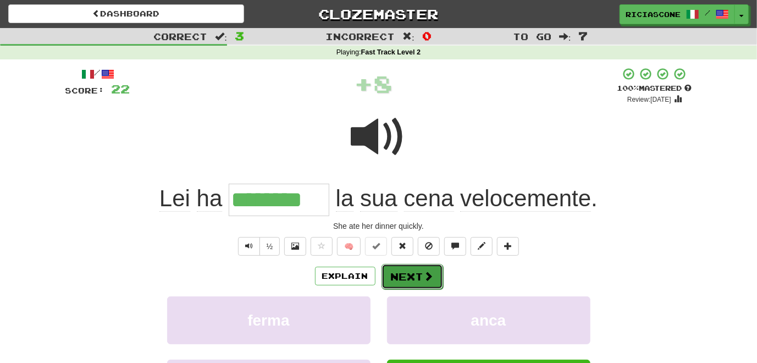
click at [410, 276] on button "Next" at bounding box center [412, 276] width 62 height 25
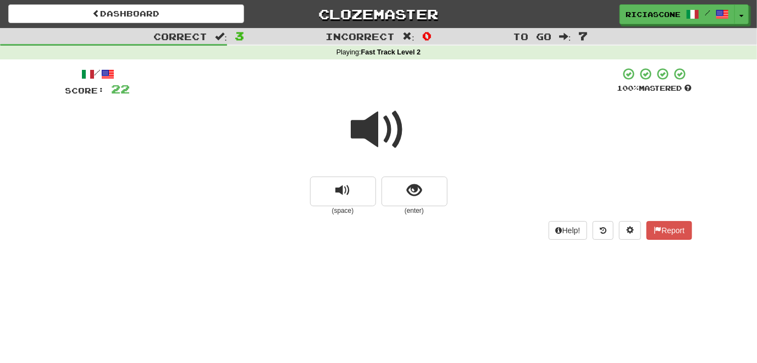
click at [362, 135] on span at bounding box center [378, 129] width 55 height 55
click at [366, 123] on span at bounding box center [378, 129] width 55 height 55
click at [402, 198] on button "show sentence" at bounding box center [414, 191] width 66 height 30
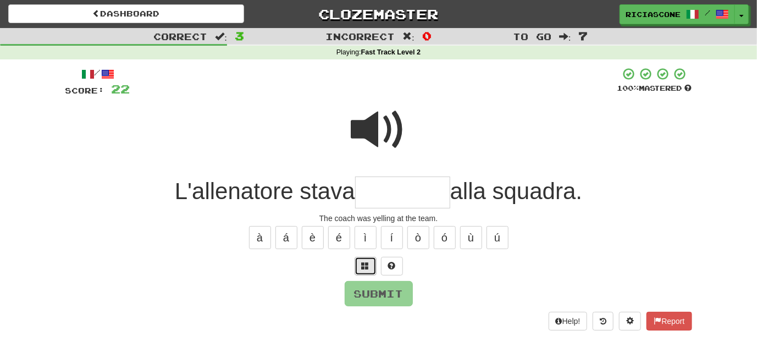
click at [368, 262] on span at bounding box center [366, 266] width 8 height 8
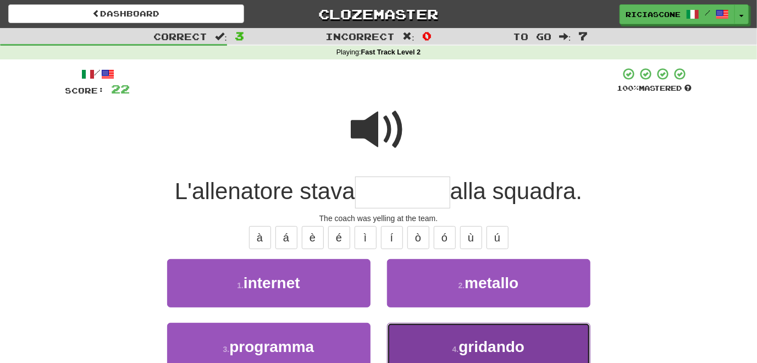
click at [416, 333] on button "4 . gridando" at bounding box center [488, 347] width 203 height 48
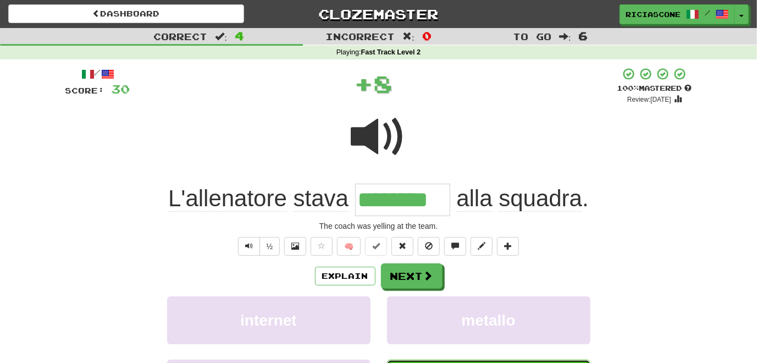
type input "********"
click at [365, 134] on span at bounding box center [378, 136] width 55 height 55
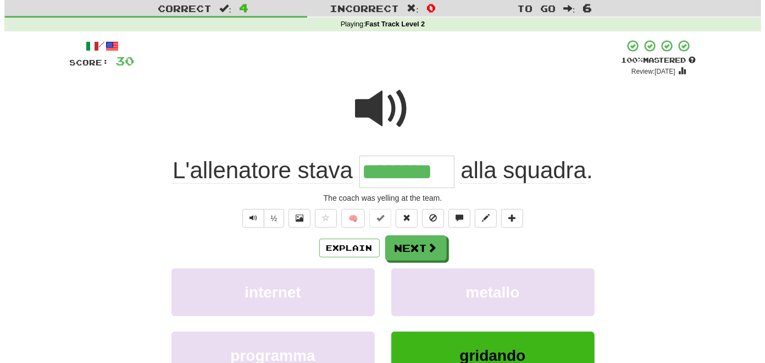
scroll to position [55, 0]
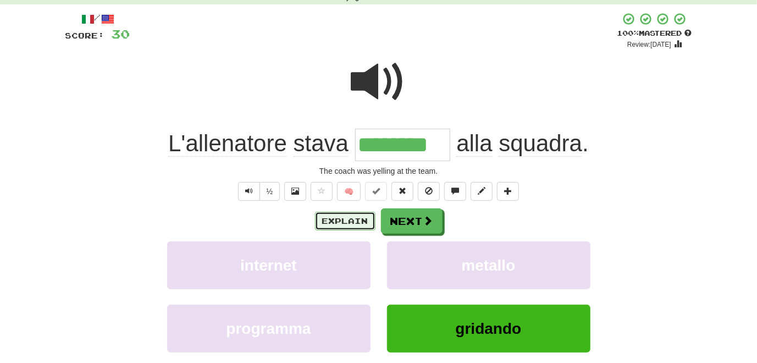
click at [338, 222] on button "Explain" at bounding box center [345, 221] width 60 height 19
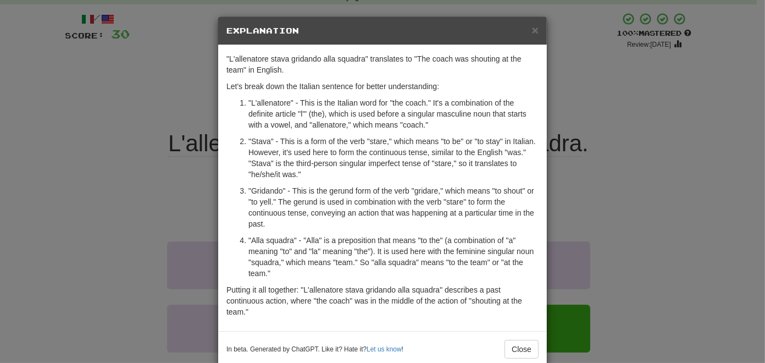
click at [121, 201] on div "× Explanation "L'allenatore stava gridando alla squadra" translates to "The coa…" at bounding box center [382, 181] width 765 height 363
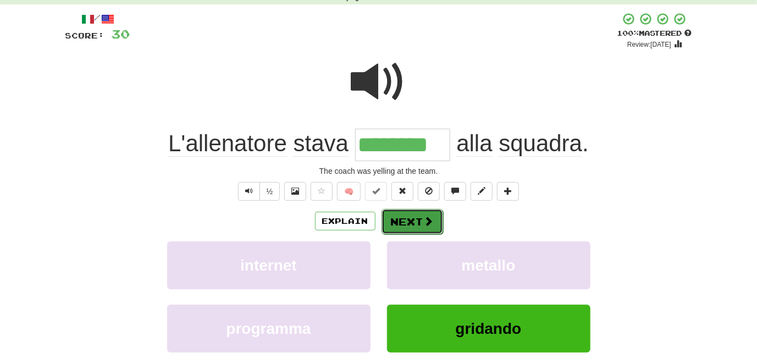
click at [417, 220] on button "Next" at bounding box center [412, 221] width 62 height 25
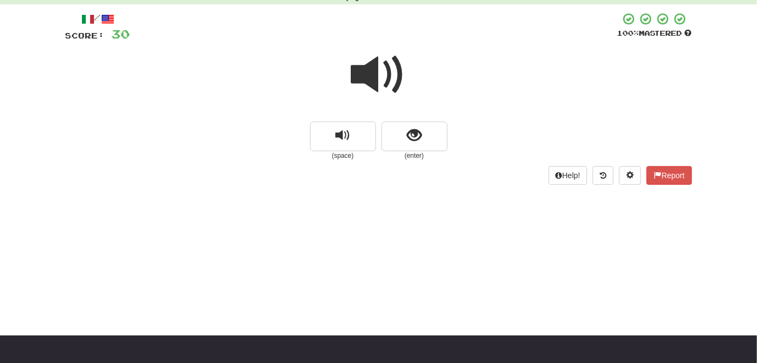
click at [372, 80] on span at bounding box center [378, 74] width 55 height 55
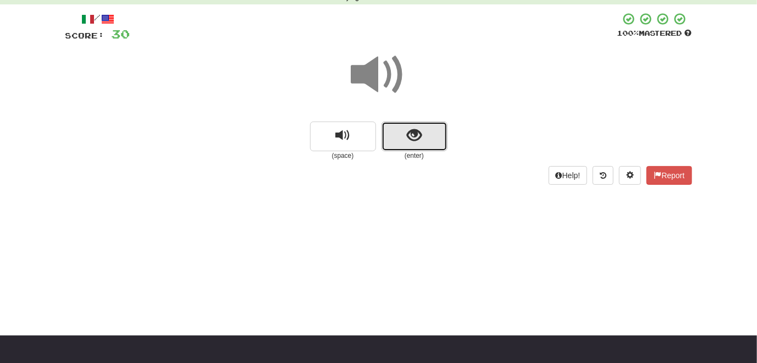
click at [407, 145] on button "show sentence" at bounding box center [414, 136] width 66 height 30
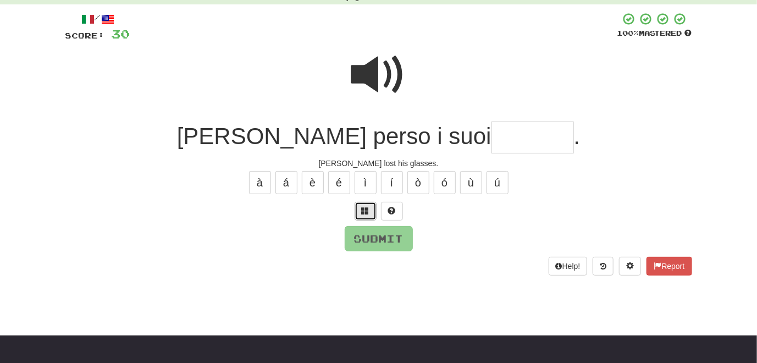
click at [366, 217] on button at bounding box center [366, 211] width 22 height 19
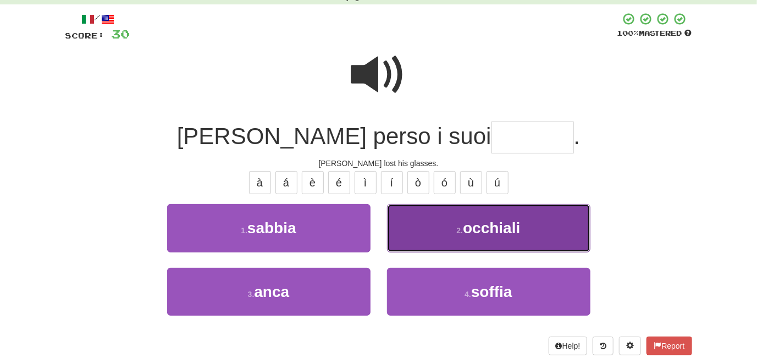
click at [420, 238] on button "2 . occhiali" at bounding box center [488, 228] width 203 height 48
type input "********"
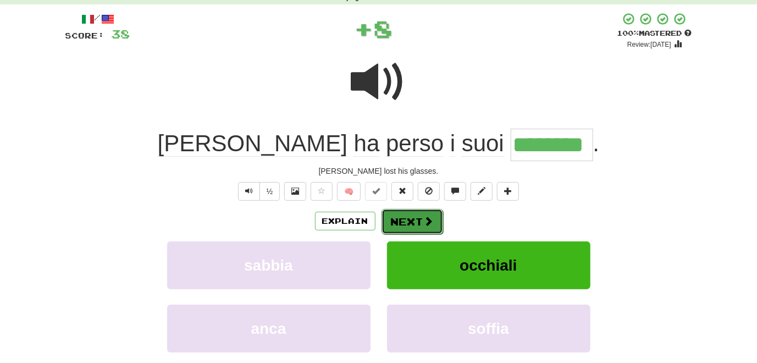
click at [403, 219] on button "Next" at bounding box center [412, 221] width 62 height 25
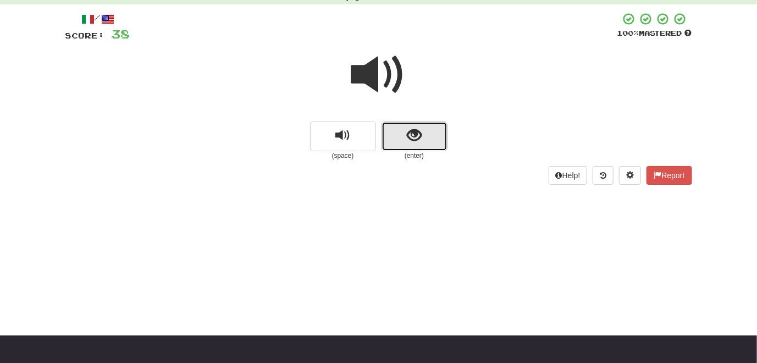
click at [405, 140] on button "show sentence" at bounding box center [414, 136] width 66 height 30
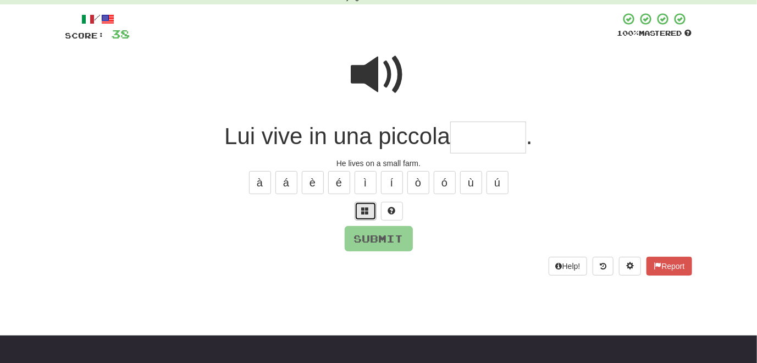
click at [368, 215] on button at bounding box center [366, 211] width 22 height 19
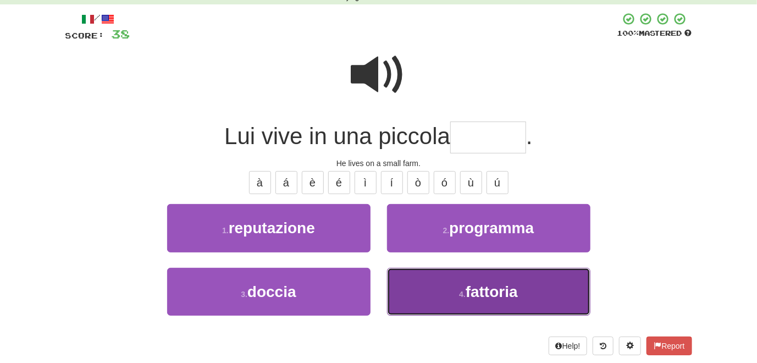
click at [430, 275] on button "4 . [GEOGRAPHIC_DATA]" at bounding box center [488, 292] width 203 height 48
type input "********"
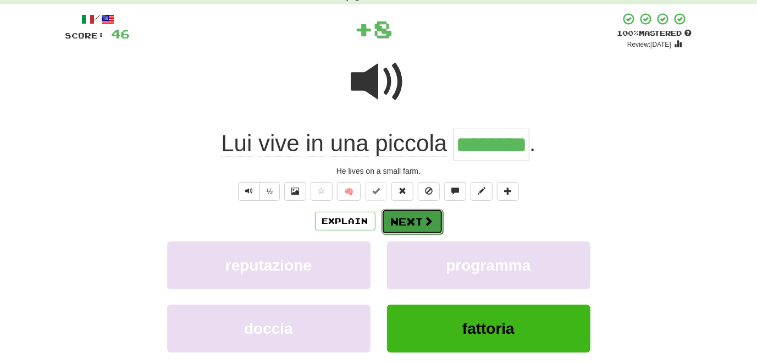
click at [403, 225] on button "Next" at bounding box center [412, 221] width 62 height 25
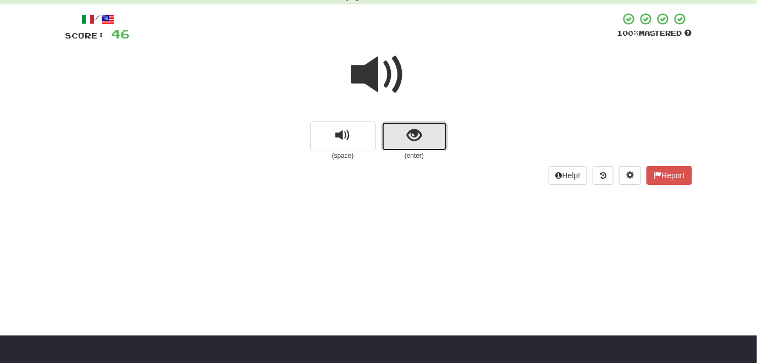
click at [406, 129] on button "show sentence" at bounding box center [414, 136] width 66 height 30
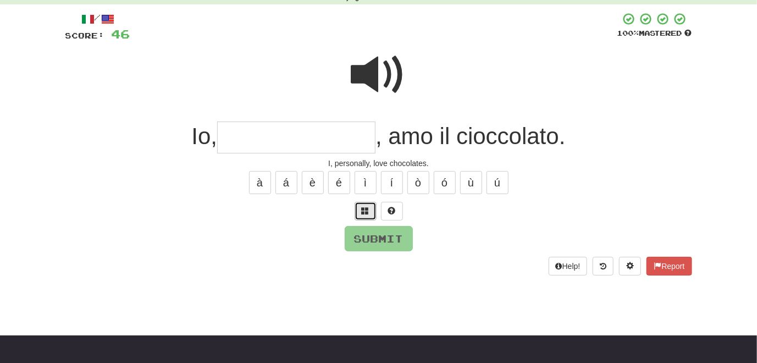
click at [371, 213] on button at bounding box center [366, 211] width 22 height 19
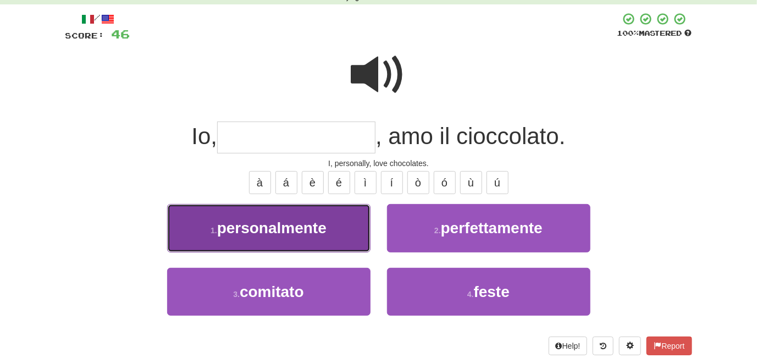
click at [323, 247] on button "1 . personalmente" at bounding box center [268, 228] width 203 height 48
type input "**********"
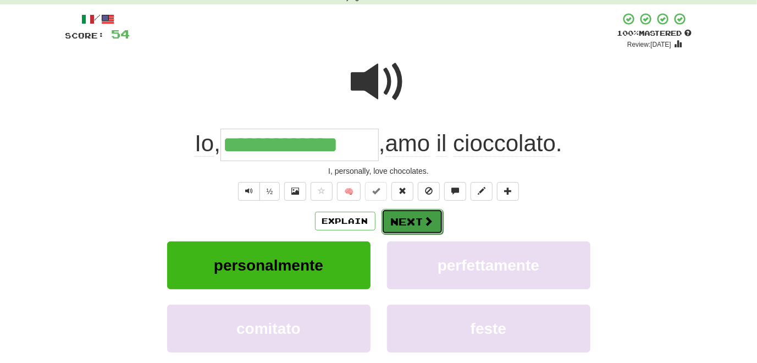
click at [403, 229] on button "Next" at bounding box center [412, 221] width 62 height 25
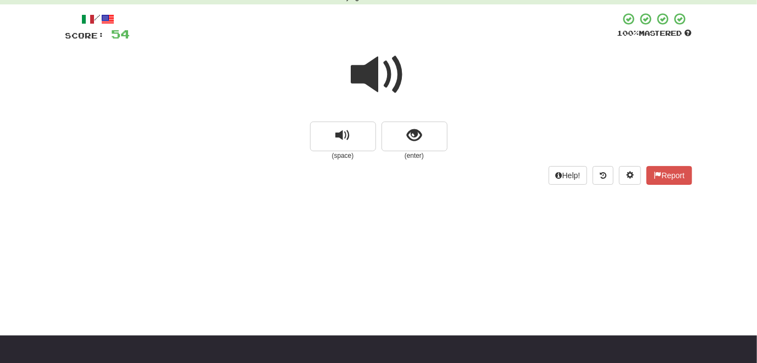
click at [368, 88] on span at bounding box center [378, 74] width 55 height 55
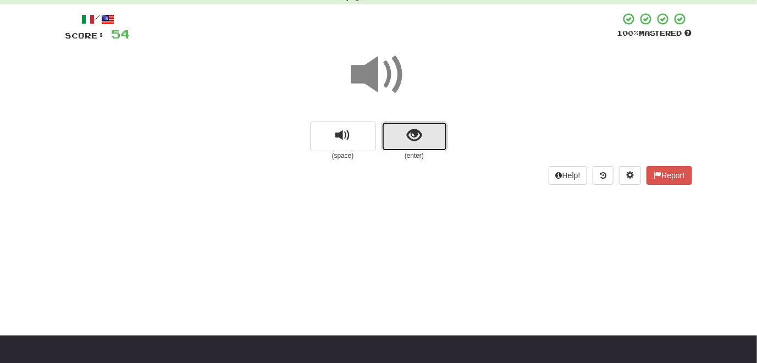
click at [413, 129] on span "show sentence" at bounding box center [414, 135] width 15 height 15
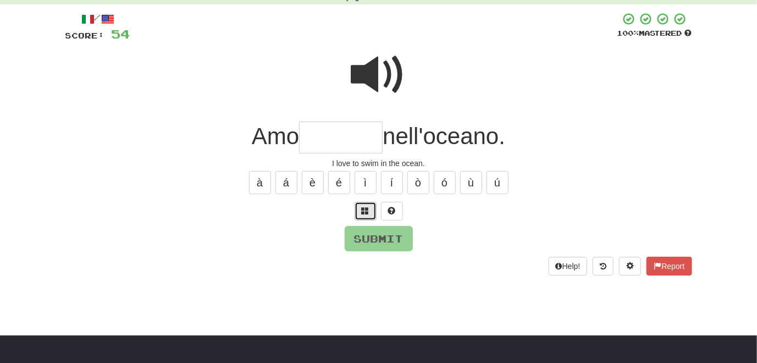
click at [358, 204] on button at bounding box center [366, 211] width 22 height 19
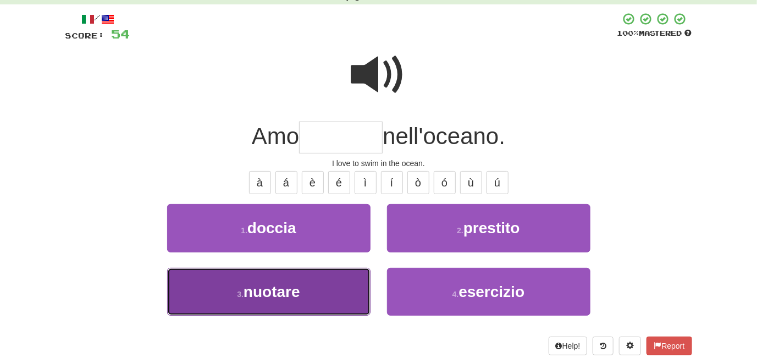
click at [344, 281] on button "3 . nuotare" at bounding box center [268, 292] width 203 height 48
type input "*******"
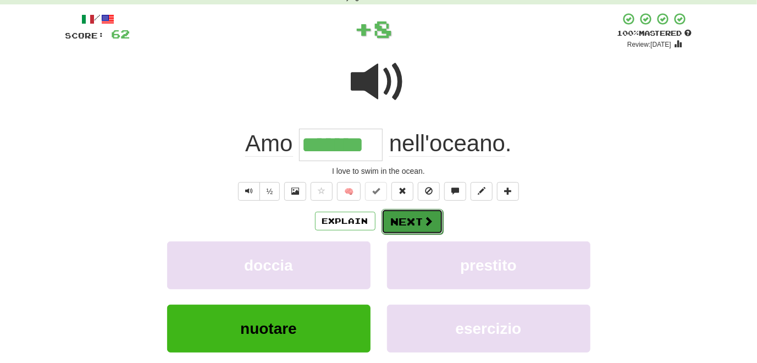
click at [414, 228] on button "Next" at bounding box center [412, 221] width 62 height 25
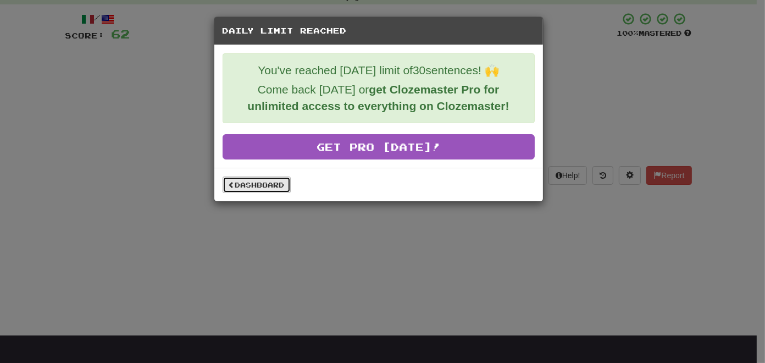
click at [246, 189] on link "Dashboard" at bounding box center [257, 184] width 68 height 16
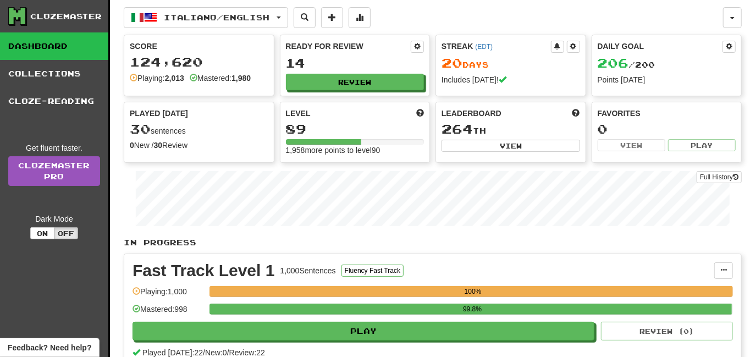
click at [714, 14] on div "Italiano / English Italiano / English Streak: 20 Review: 14 Daily Goal: 206 / 2…" at bounding box center [423, 17] width 599 height 21
